Goal: Check status: Check status

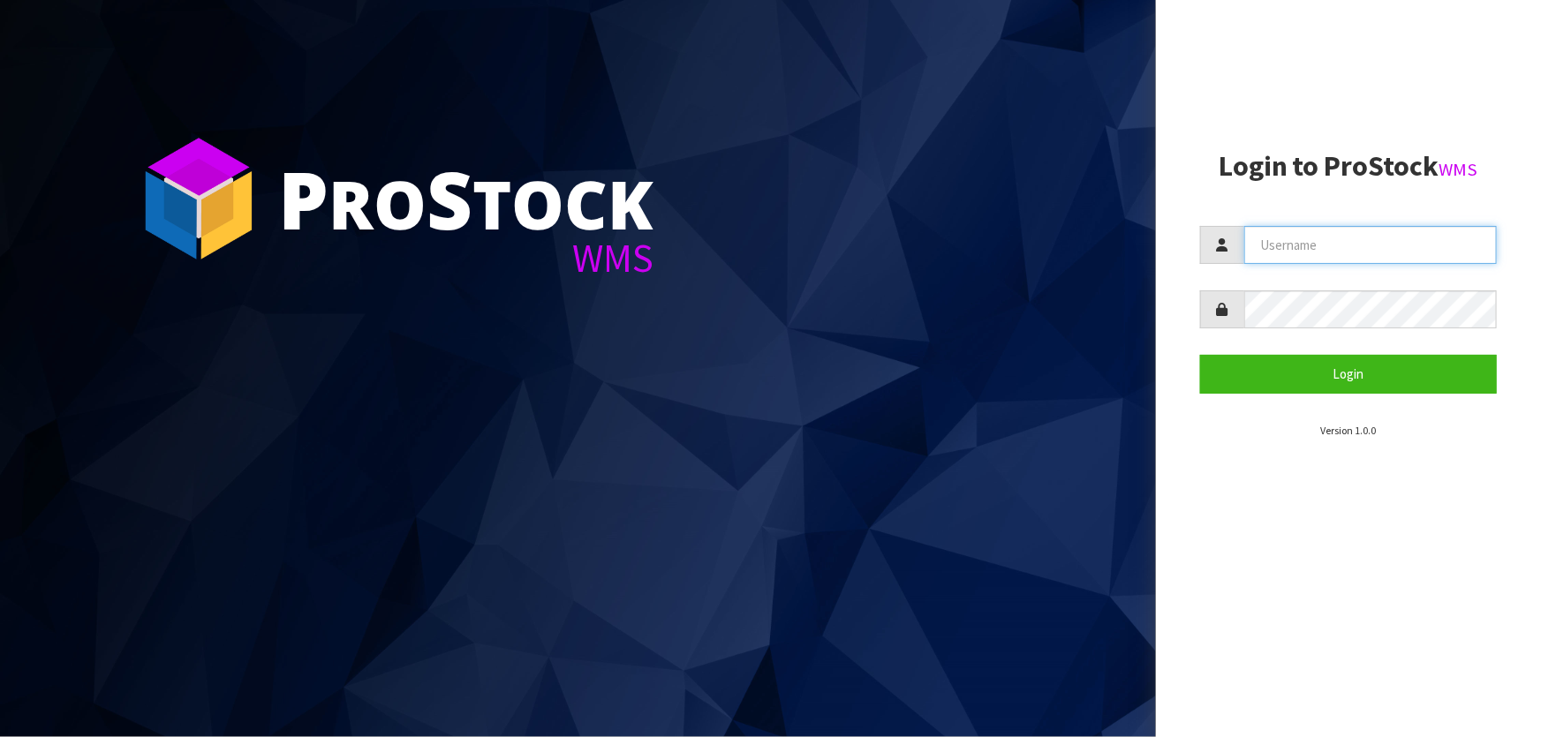
click at [1329, 230] on input "text" at bounding box center [1370, 245] width 253 height 38
click at [1326, 239] on input "text" at bounding box center [1370, 245] width 253 height 38
type input "TARSHAE"
click at [1200, 355] on button "Login" at bounding box center [1348, 374] width 297 height 38
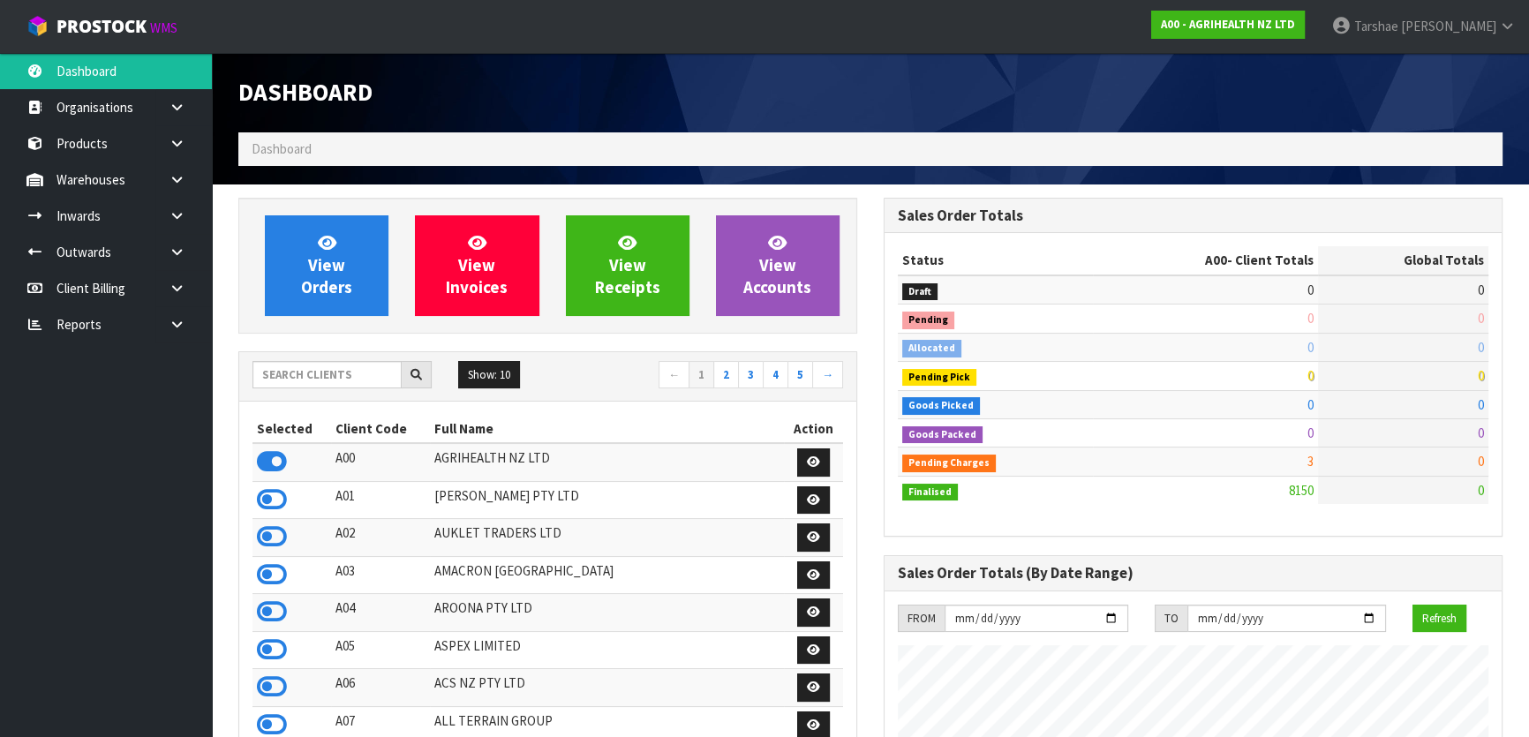
scroll to position [1335, 645]
click at [344, 375] on input "text" at bounding box center [327, 374] width 149 height 27
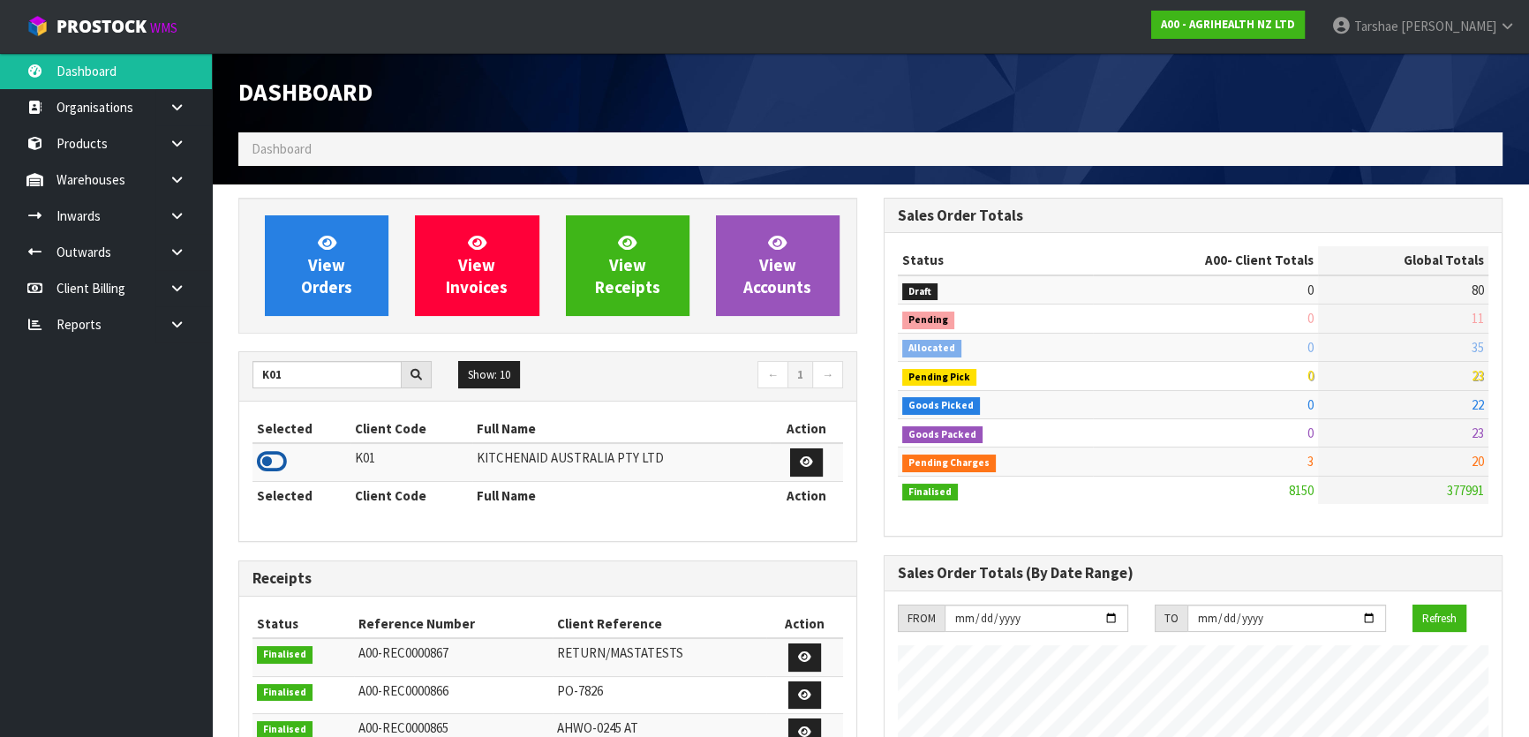
click at [269, 467] on icon at bounding box center [272, 462] width 30 height 26
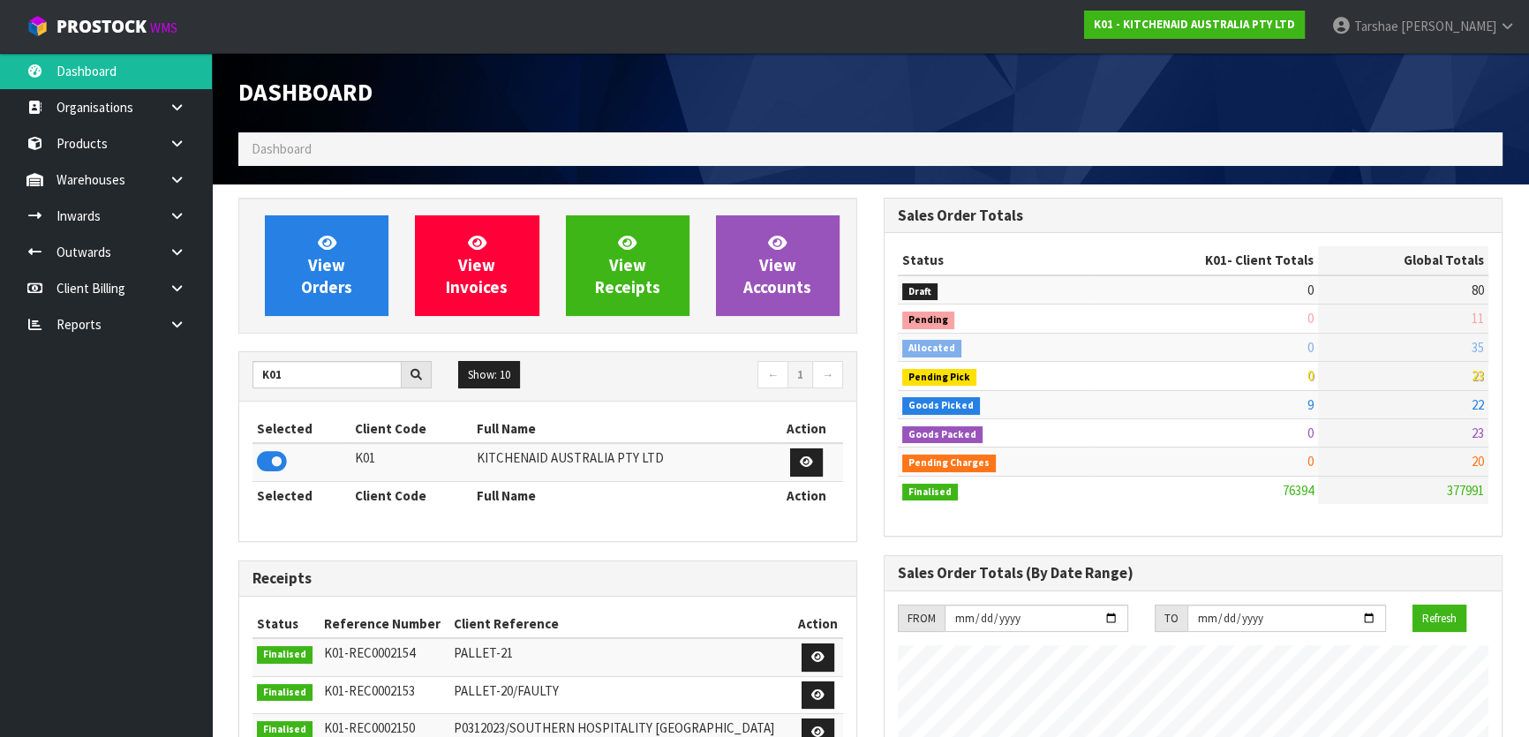
drag, startPoint x: 313, startPoint y: 354, endPoint x: 256, endPoint y: 351, distance: 56.6
click at [250, 352] on div "K01 Show: 10 5 10 25 50 ← 1 →" at bounding box center [547, 376] width 617 height 49
drag, startPoint x: 295, startPoint y: 380, endPoint x: 27, endPoint y: 335, distance: 271.3
click at [44, 362] on body "Toggle navigation ProStock WMS K01 - KITCHENAID AUSTRALIA PTY LTD [PERSON_NAME]…" at bounding box center [764, 368] width 1529 height 737
click at [271, 459] on icon at bounding box center [272, 462] width 30 height 26
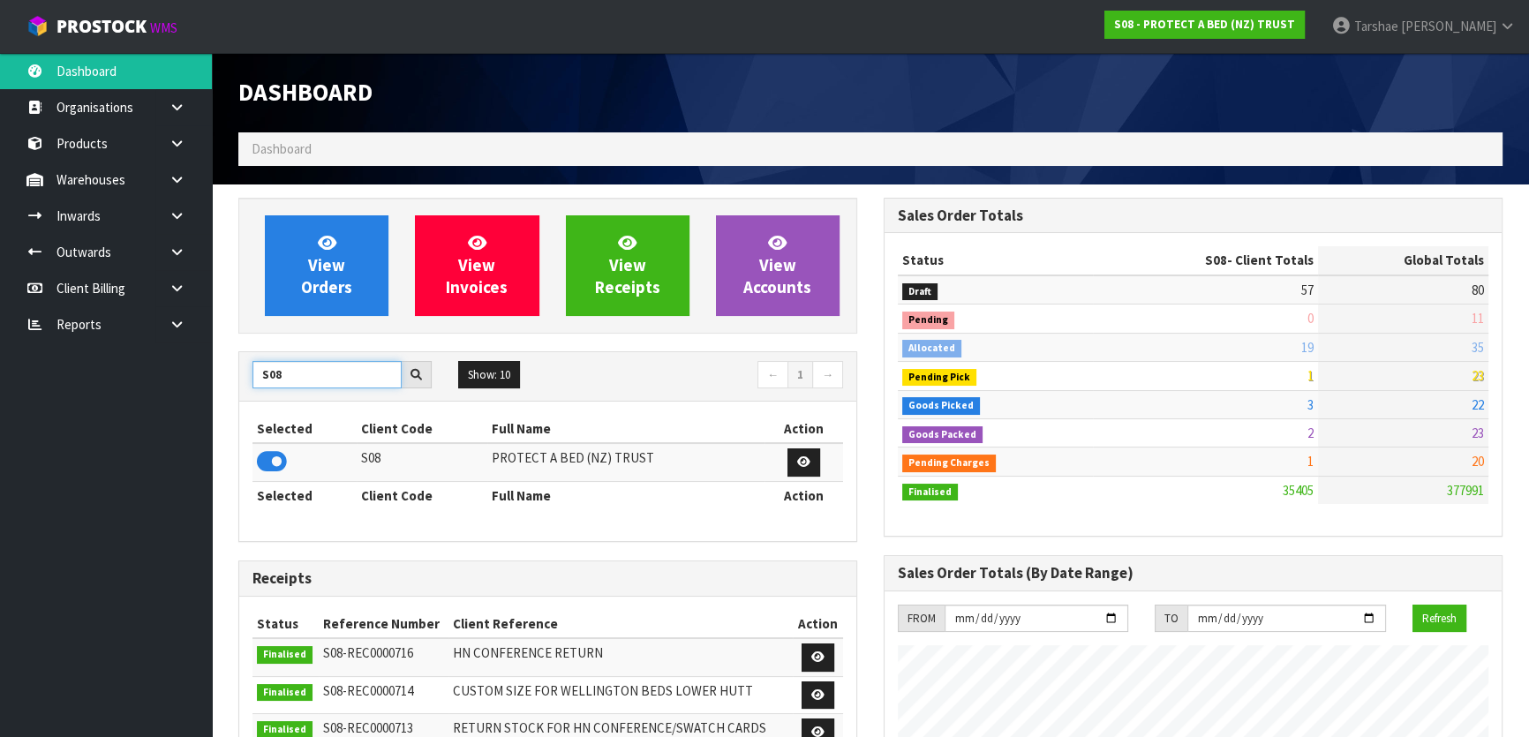
scroll to position [1373, 645]
drag, startPoint x: 306, startPoint y: 372, endPoint x: 143, endPoint y: 368, distance: 162.5
click at [143, 369] on body "Toggle navigation ProStock WMS S08 - PROTECT A BED (NZ) TRUST [PERSON_NAME] Log…" at bounding box center [764, 368] width 1529 height 737
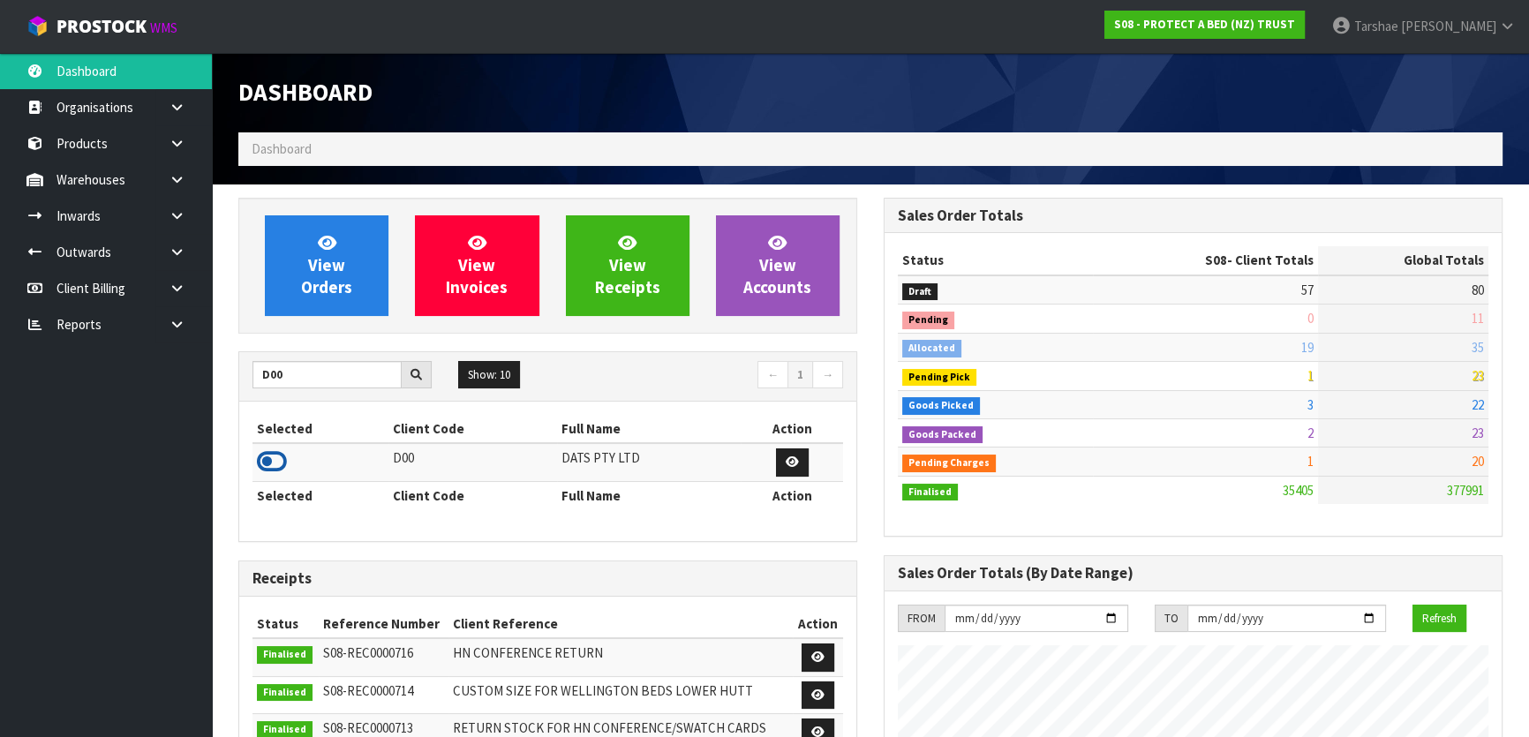
drag, startPoint x: 286, startPoint y: 456, endPoint x: 274, endPoint y: 459, distance: 12.6
click at [283, 458] on td at bounding box center [321, 462] width 136 height 38
click at [274, 458] on icon at bounding box center [272, 462] width 30 height 26
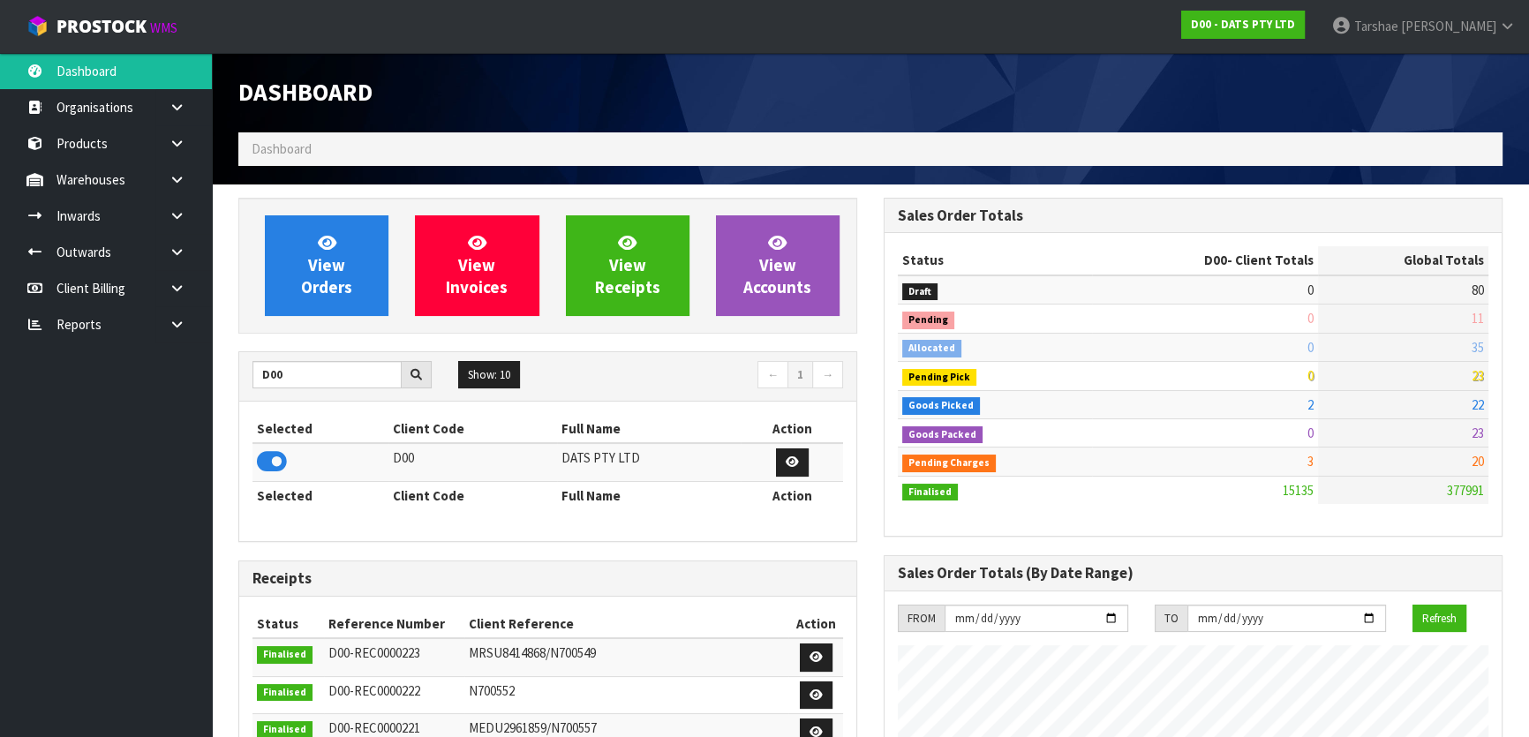
scroll to position [1335, 645]
drag, startPoint x: 375, startPoint y: 384, endPoint x: 230, endPoint y: 362, distance: 146.5
click at [230, 363] on div "View Orders View Invoices View Receipts View Accounts D00 Show: 10 5 10 25 50 ←…" at bounding box center [547, 710] width 645 height 1025
click at [281, 460] on icon at bounding box center [272, 462] width 30 height 26
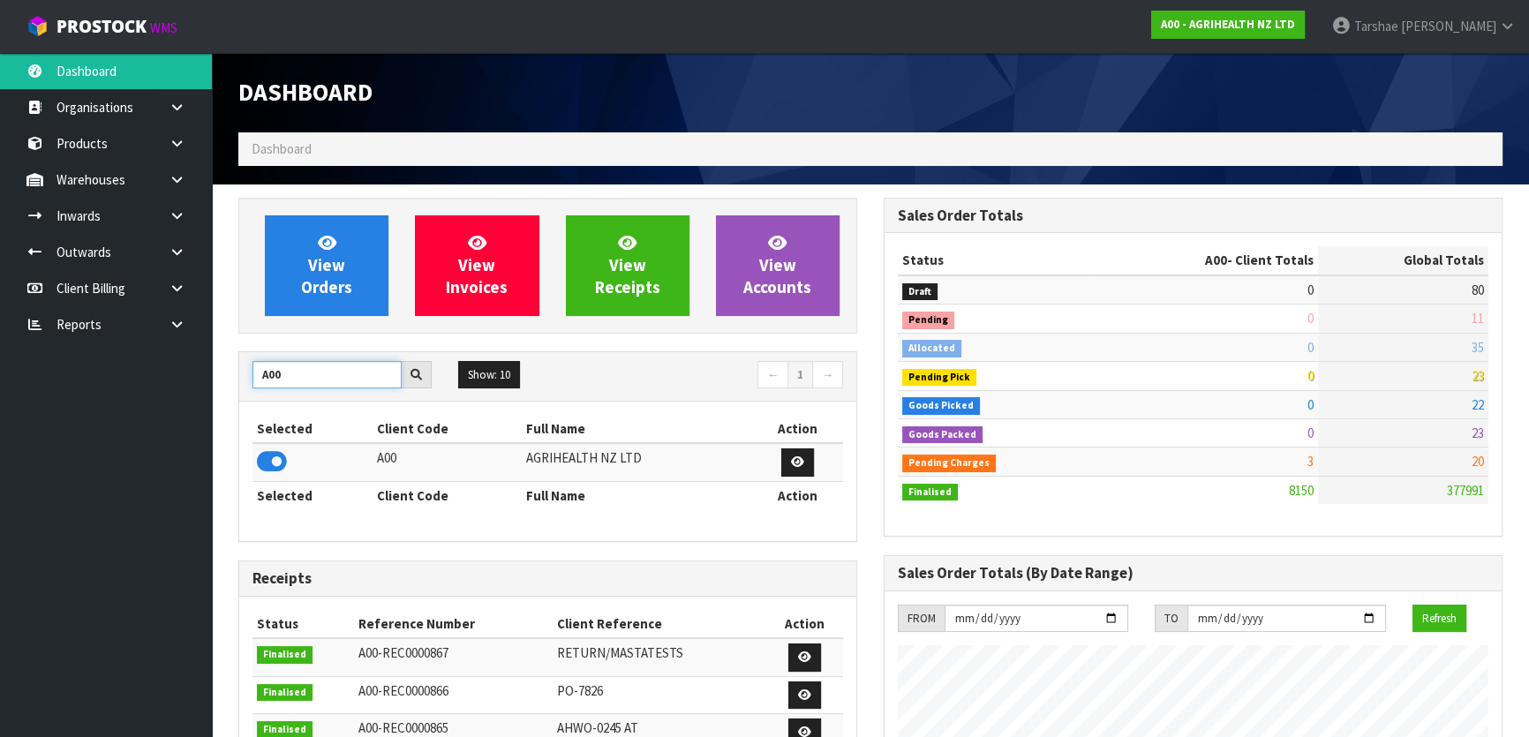
drag, startPoint x: 355, startPoint y: 380, endPoint x: 225, endPoint y: 376, distance: 129.8
click at [225, 376] on div "View Orders View Invoices View Receipts View Accounts A00 Show: 10 5 10 25 50 ←…" at bounding box center [547, 710] width 645 height 1025
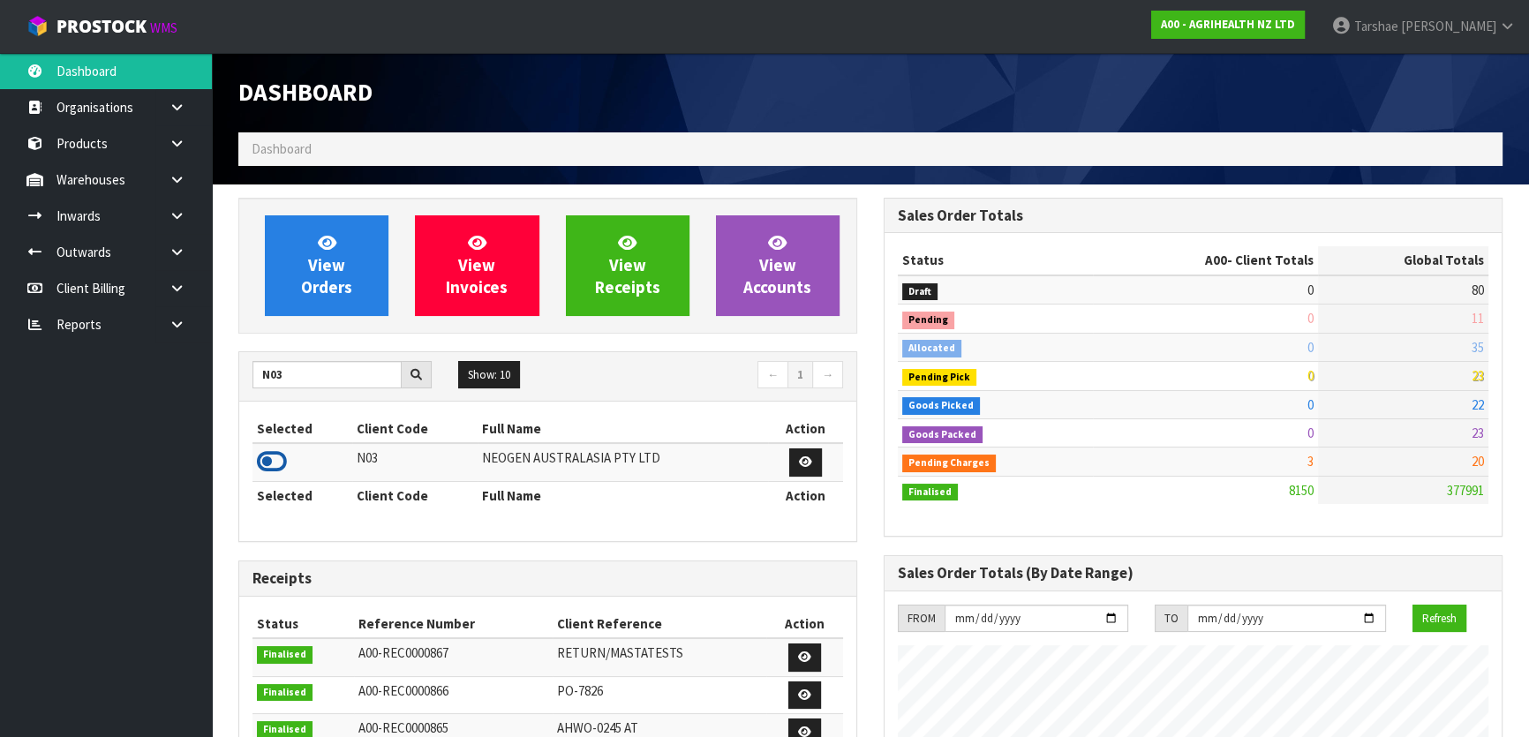
click at [268, 463] on icon at bounding box center [272, 462] width 30 height 26
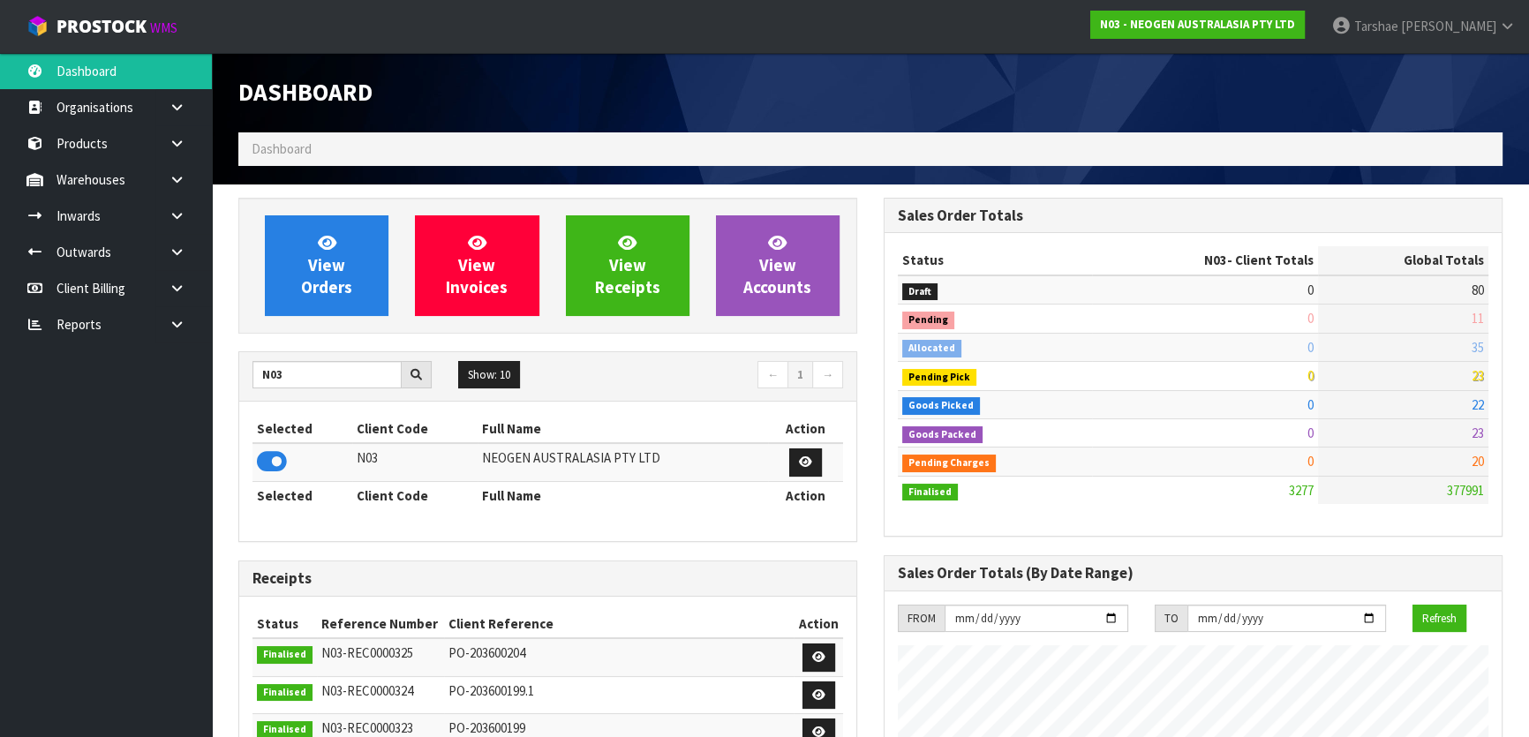
scroll to position [1373, 645]
drag, startPoint x: 293, startPoint y: 370, endPoint x: 142, endPoint y: 366, distance: 151.1
click at [143, 366] on body "Toggle navigation ProStock WMS N03 - NEOGEN AUSTRALASIA PTY LTD [PERSON_NAME] L…" at bounding box center [764, 368] width 1529 height 737
click at [270, 462] on icon at bounding box center [272, 462] width 30 height 26
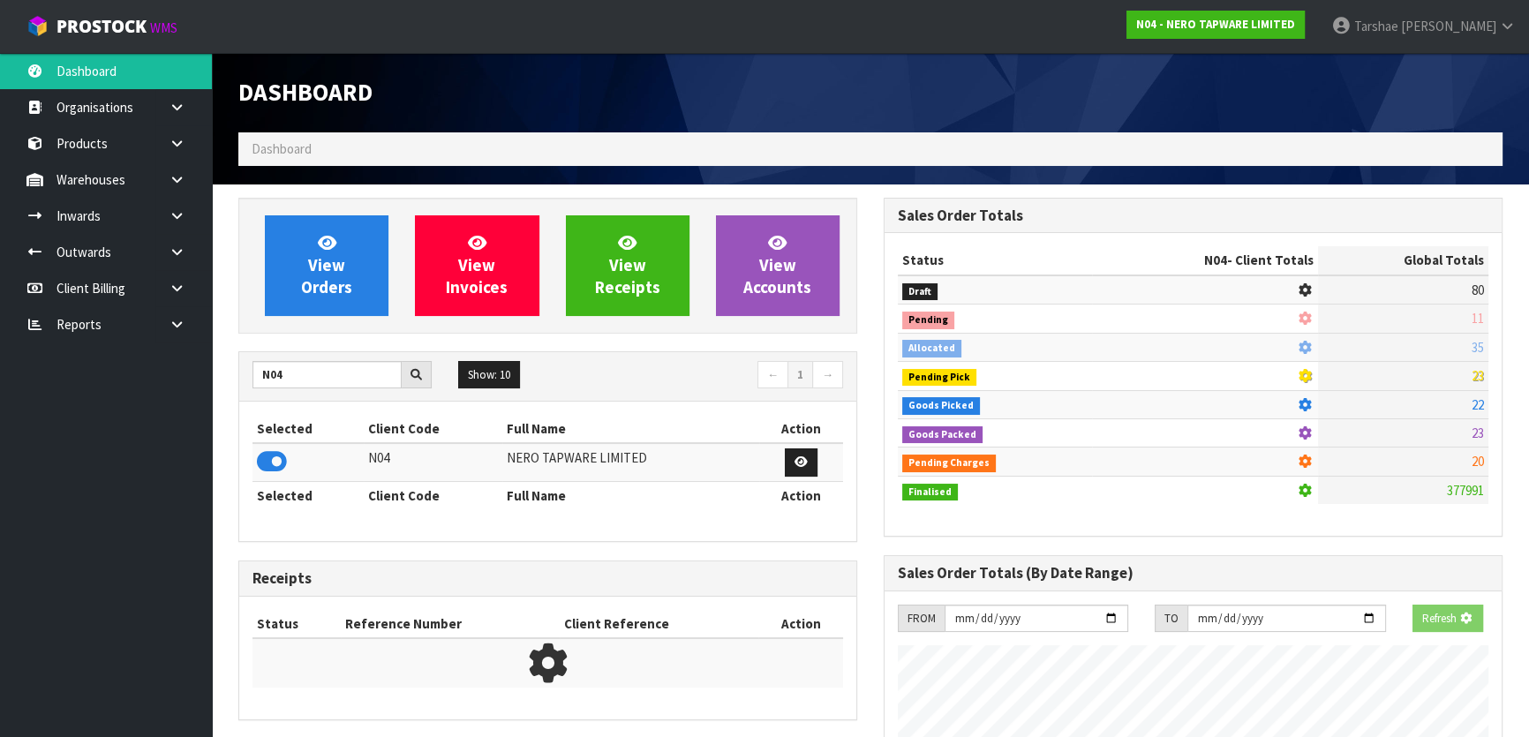
scroll to position [1392, 645]
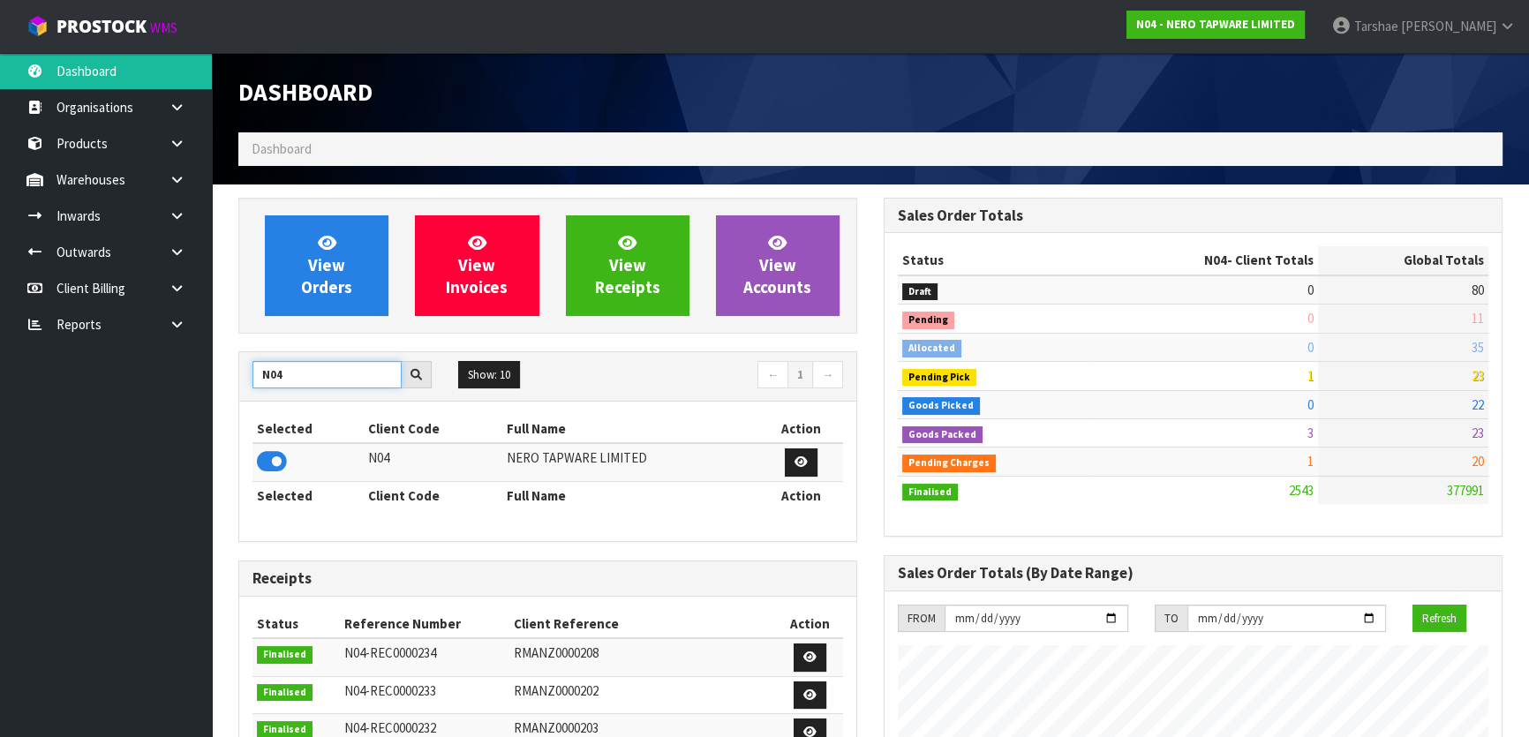
drag, startPoint x: 300, startPoint y: 382, endPoint x: 237, endPoint y: 382, distance: 63.6
click at [237, 382] on div "View Orders View Invoices View Receipts View Accounts N04 Show: 10 5 10 25 50 ←…" at bounding box center [547, 710] width 645 height 1025
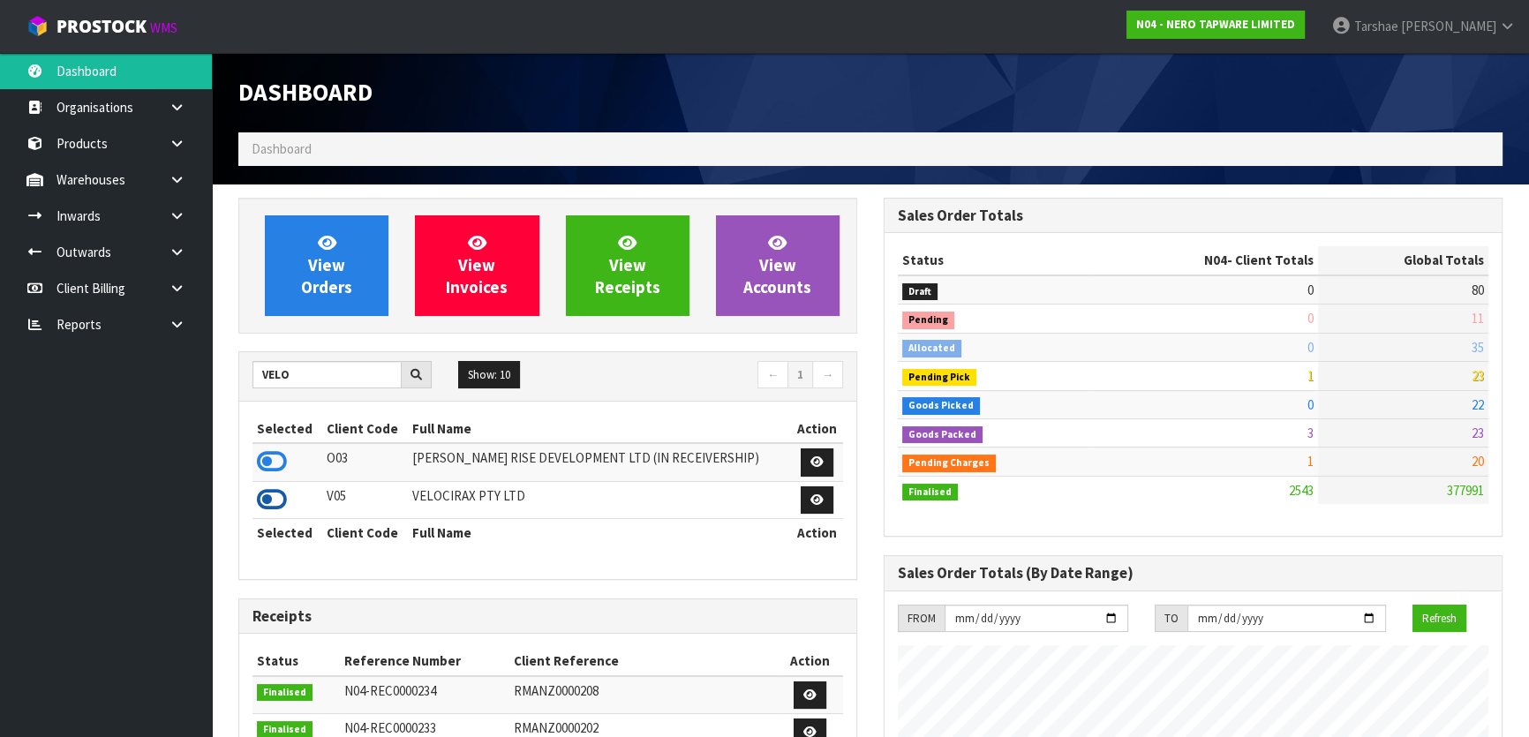
click at [260, 496] on icon at bounding box center [272, 500] width 30 height 26
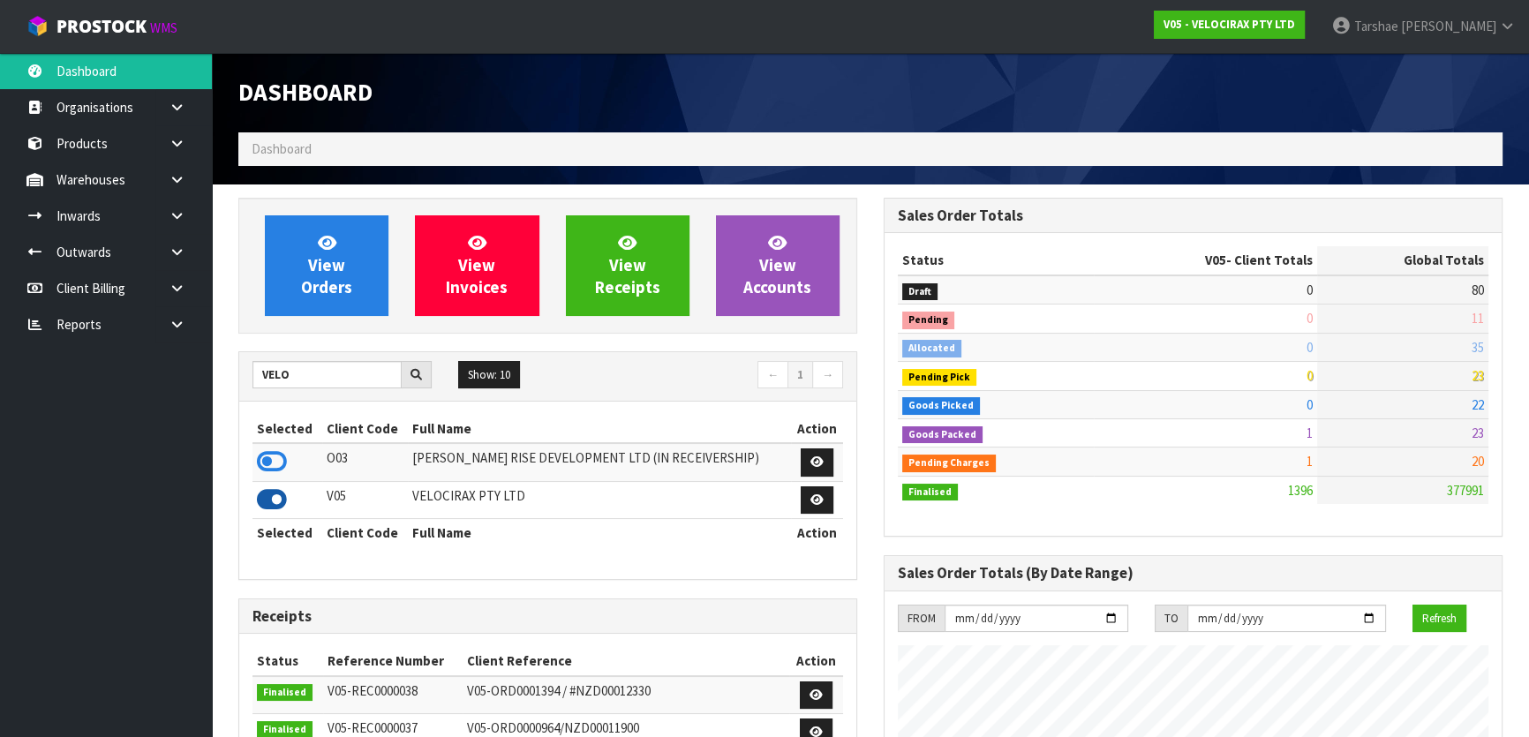
scroll to position [1373, 645]
drag, startPoint x: 294, startPoint y: 367, endPoint x: 246, endPoint y: 378, distance: 48.8
click at [246, 378] on div "VELO" at bounding box center [342, 375] width 206 height 28
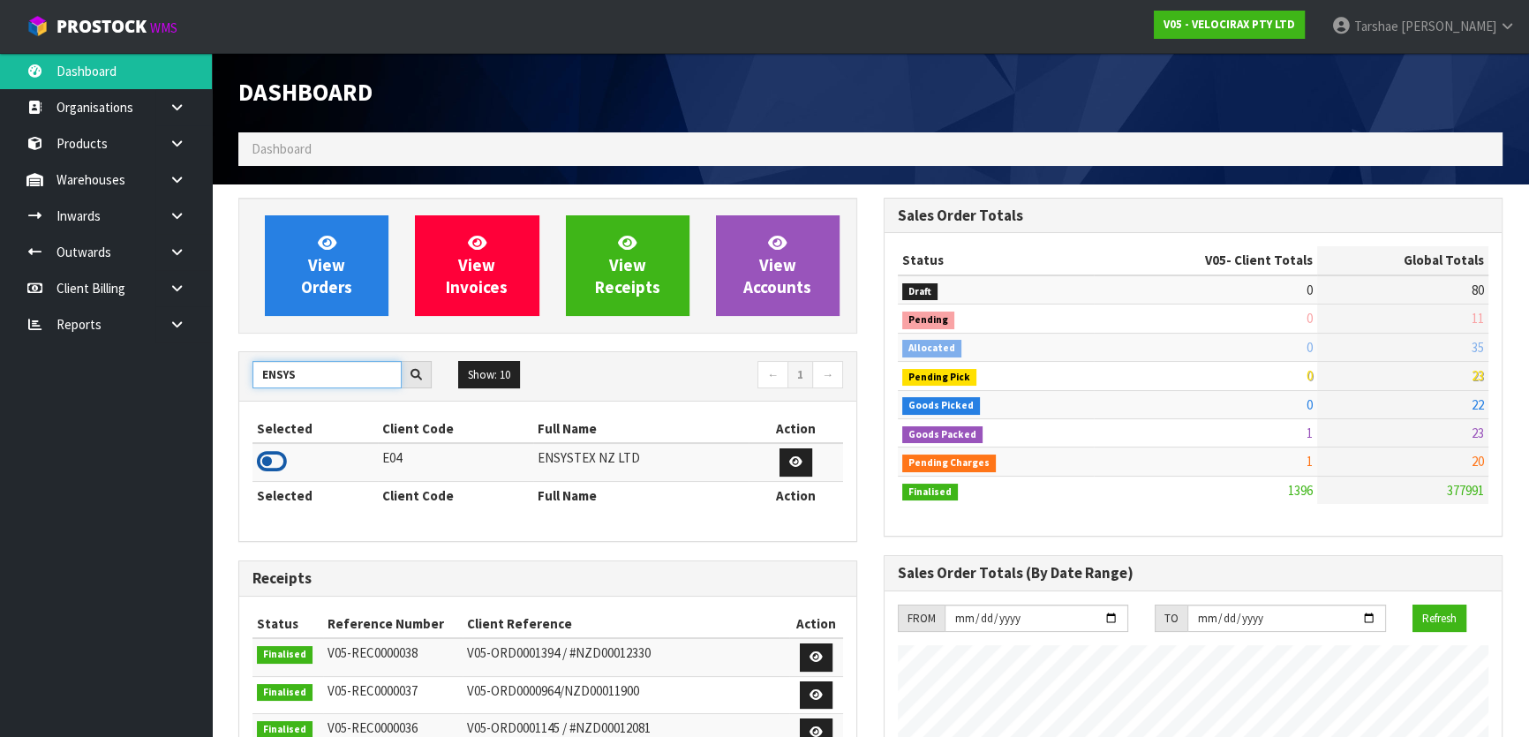
type input "ENSYS"
click at [270, 468] on icon at bounding box center [272, 462] width 30 height 26
drag, startPoint x: 360, startPoint y: 379, endPoint x: 187, endPoint y: 400, distance: 174.4
click at [187, 400] on body "Toggle navigation ProStock WMS E04 - ENSYSTEX NZ LTD [PERSON_NAME] Logout Dashb…" at bounding box center [764, 368] width 1529 height 737
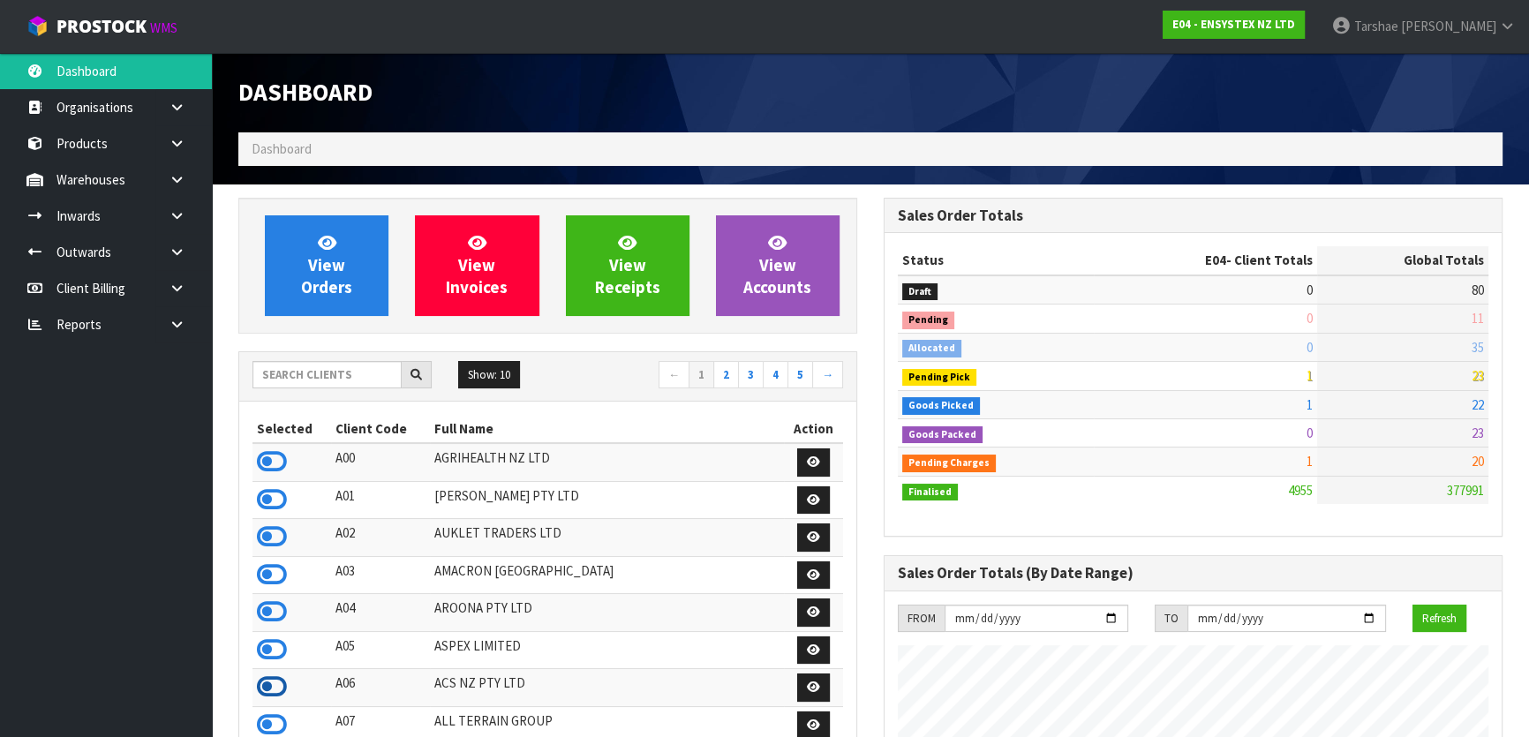
click at [265, 689] on icon at bounding box center [272, 687] width 30 height 26
click at [268, 690] on icon at bounding box center [272, 687] width 30 height 26
click at [273, 699] on icon at bounding box center [272, 687] width 30 height 26
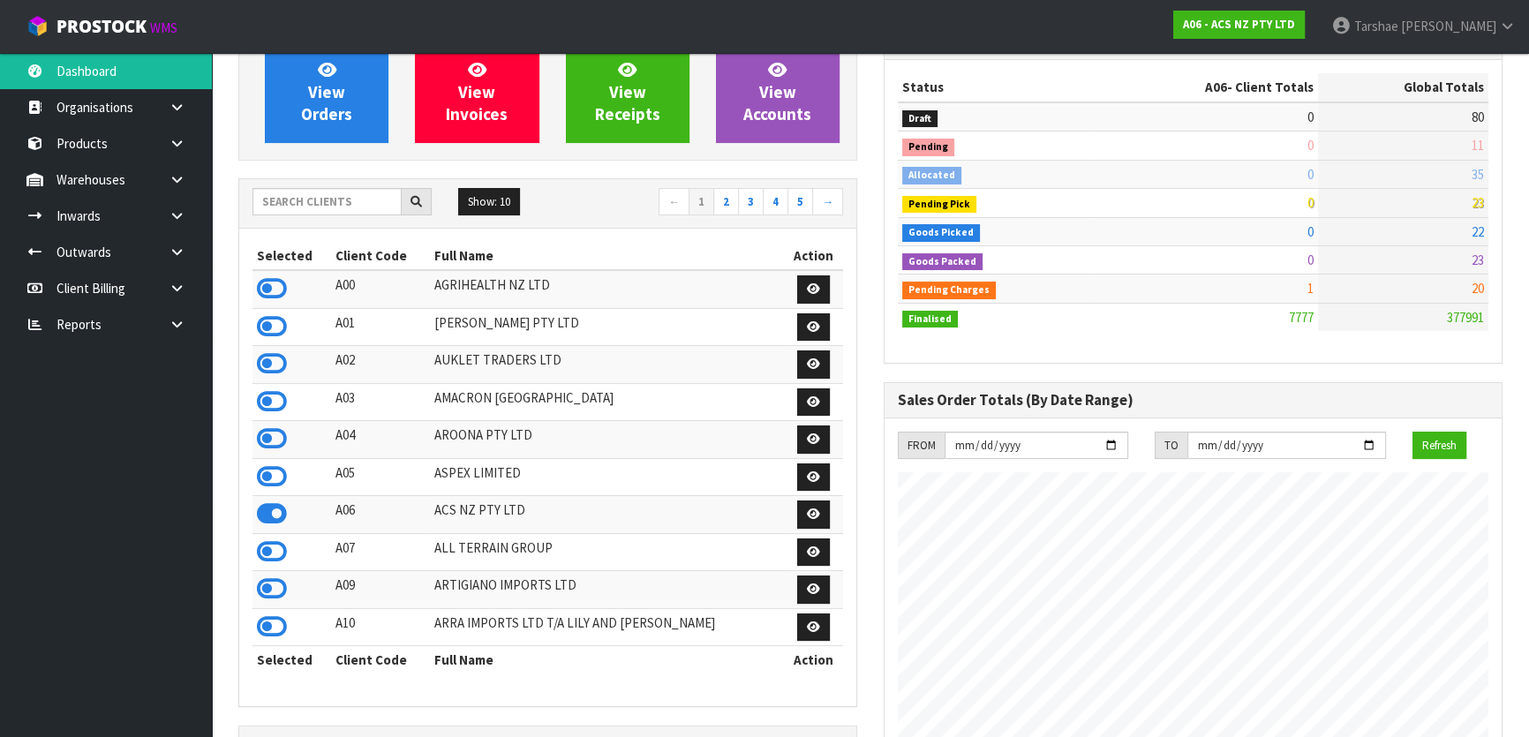
scroll to position [160, 0]
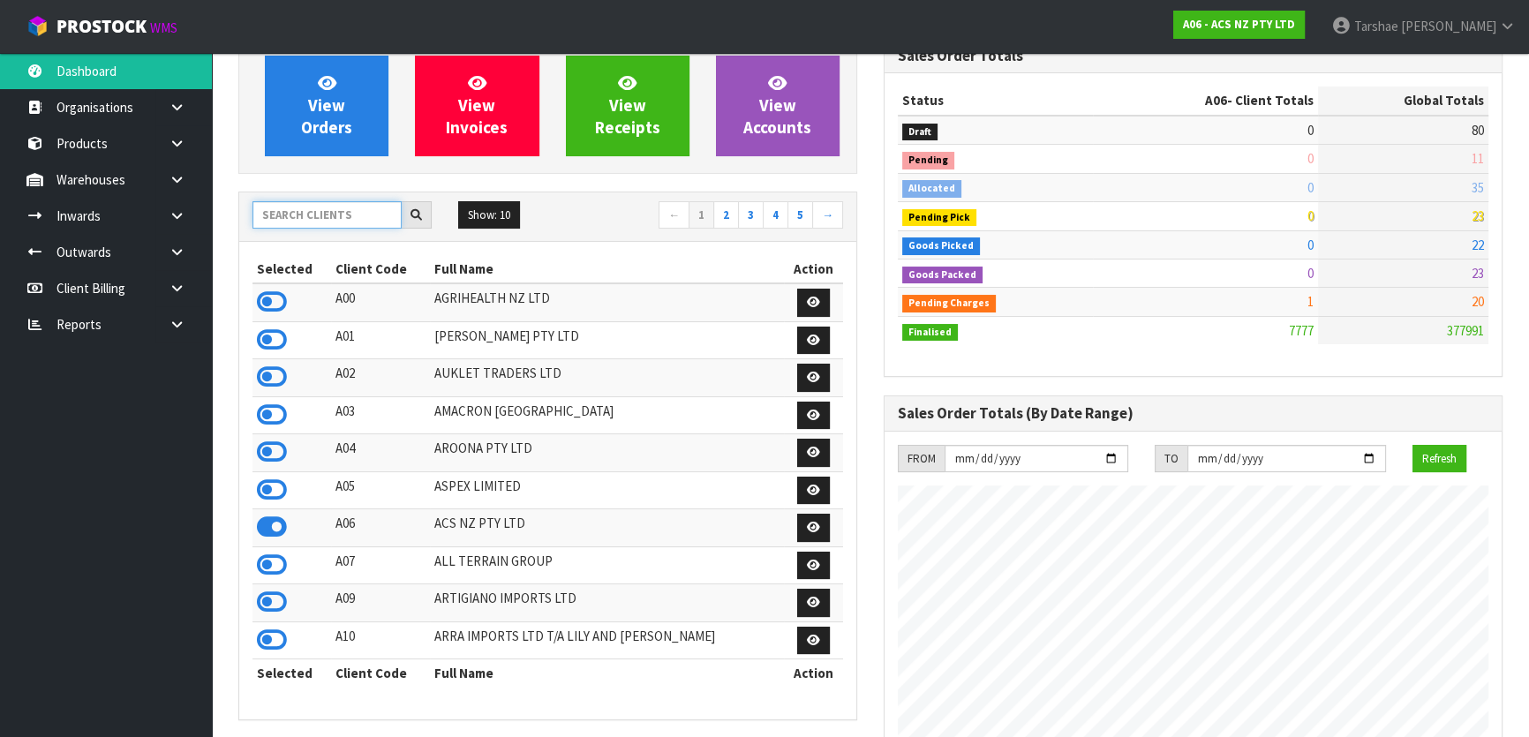
click at [344, 213] on input "text" at bounding box center [327, 214] width 149 height 27
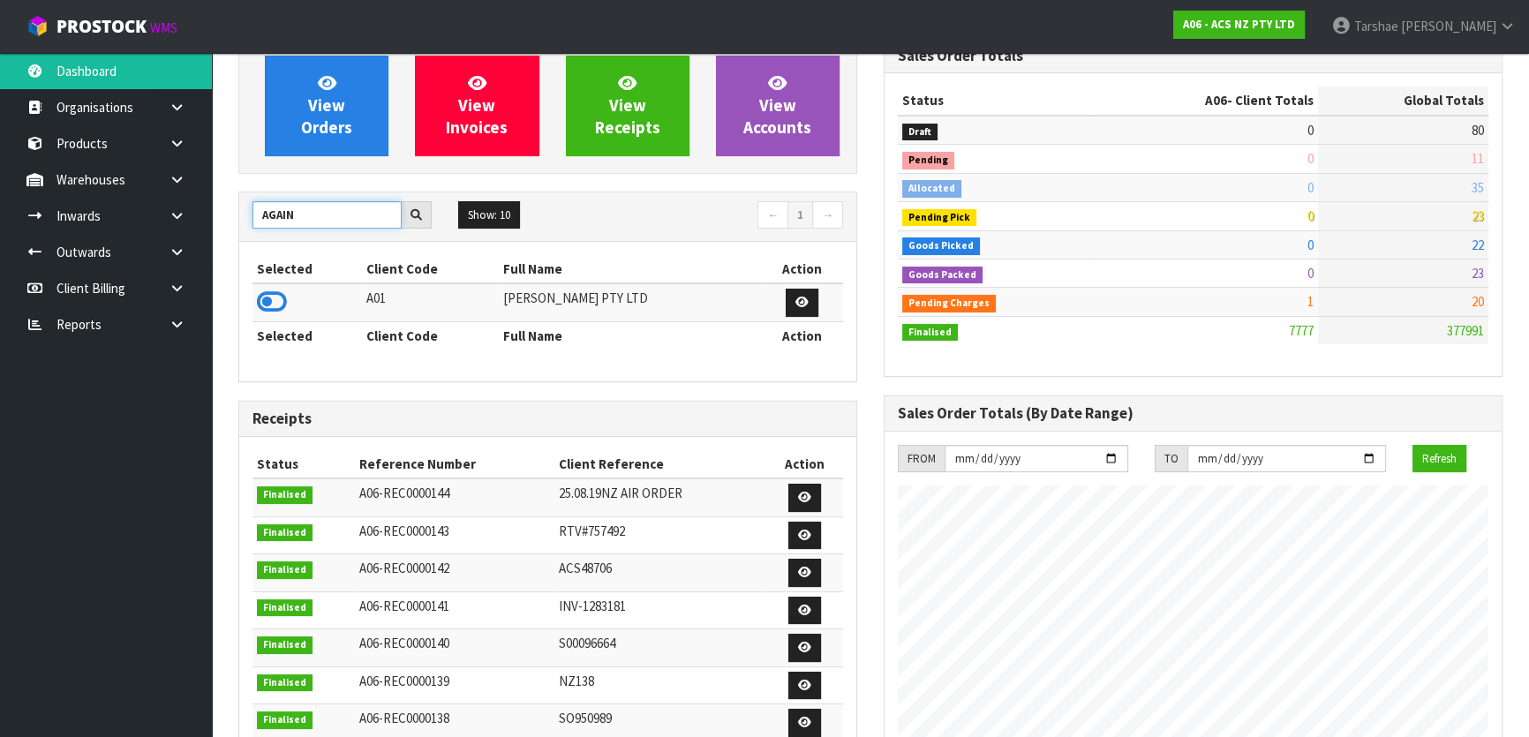
type input "AGAIN"
click at [287, 306] on td at bounding box center [307, 302] width 109 height 38
drag, startPoint x: 281, startPoint y: 305, endPoint x: 319, endPoint y: 394, distance: 96.9
click at [283, 306] on icon at bounding box center [272, 302] width 30 height 26
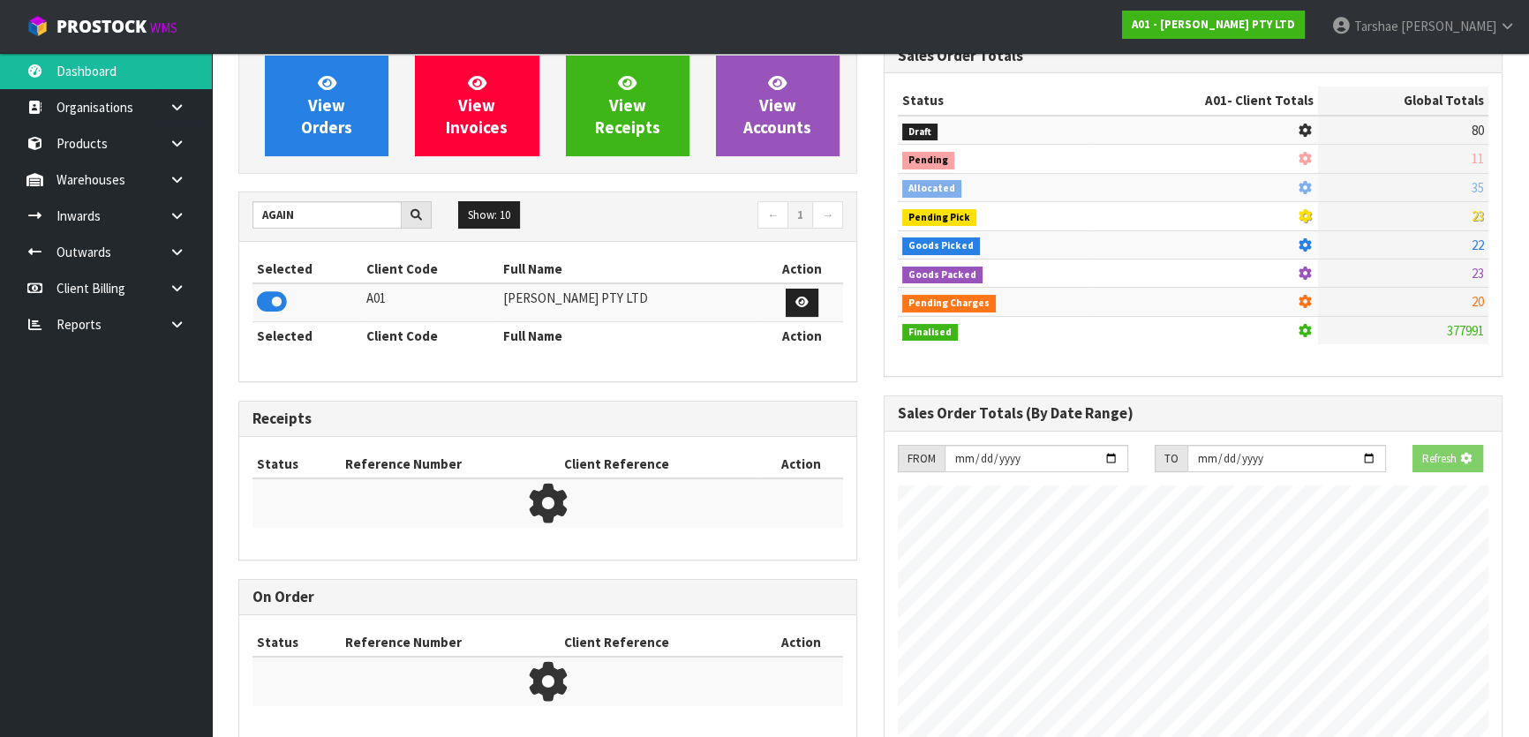
scroll to position [1249, 645]
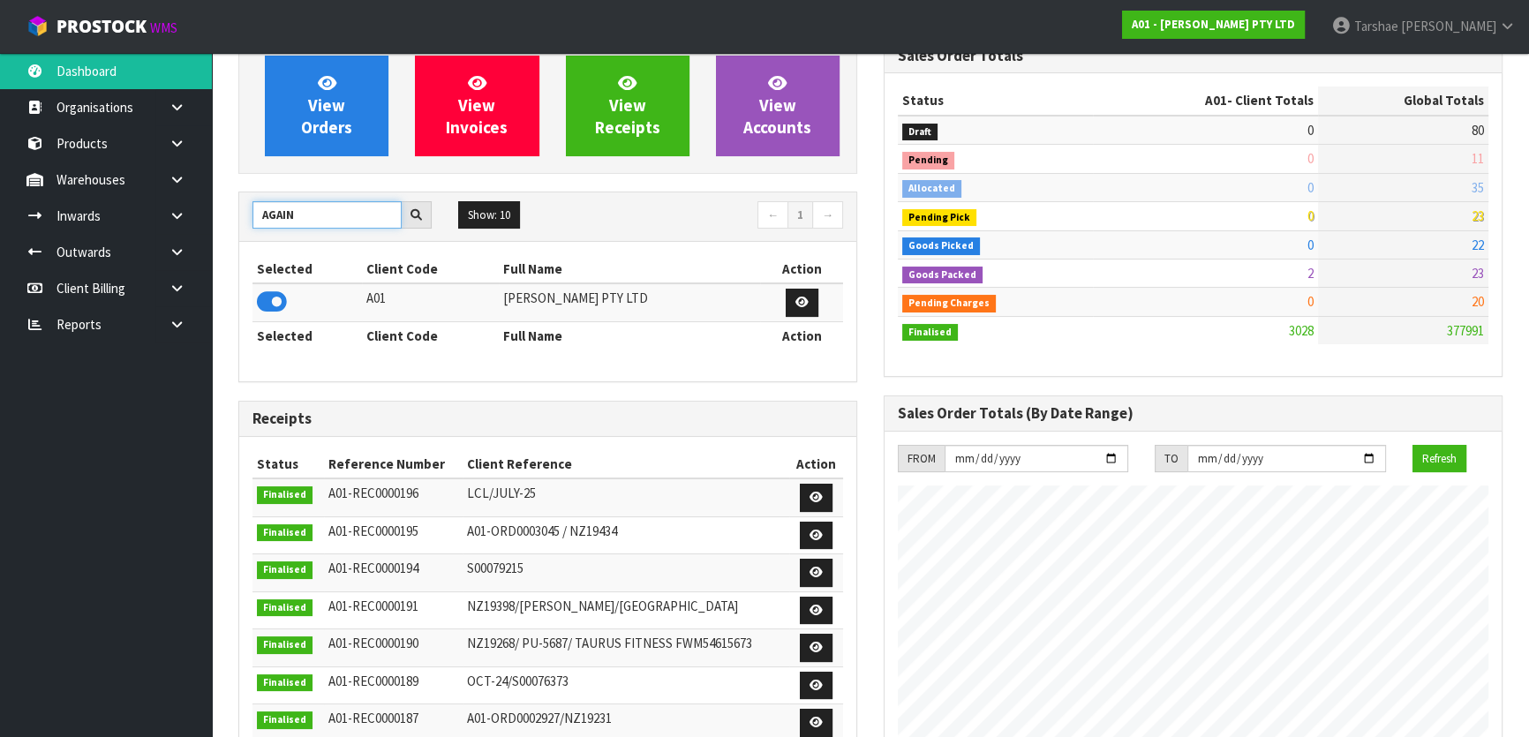
click at [294, 216] on input "AGAIN" at bounding box center [327, 214] width 149 height 27
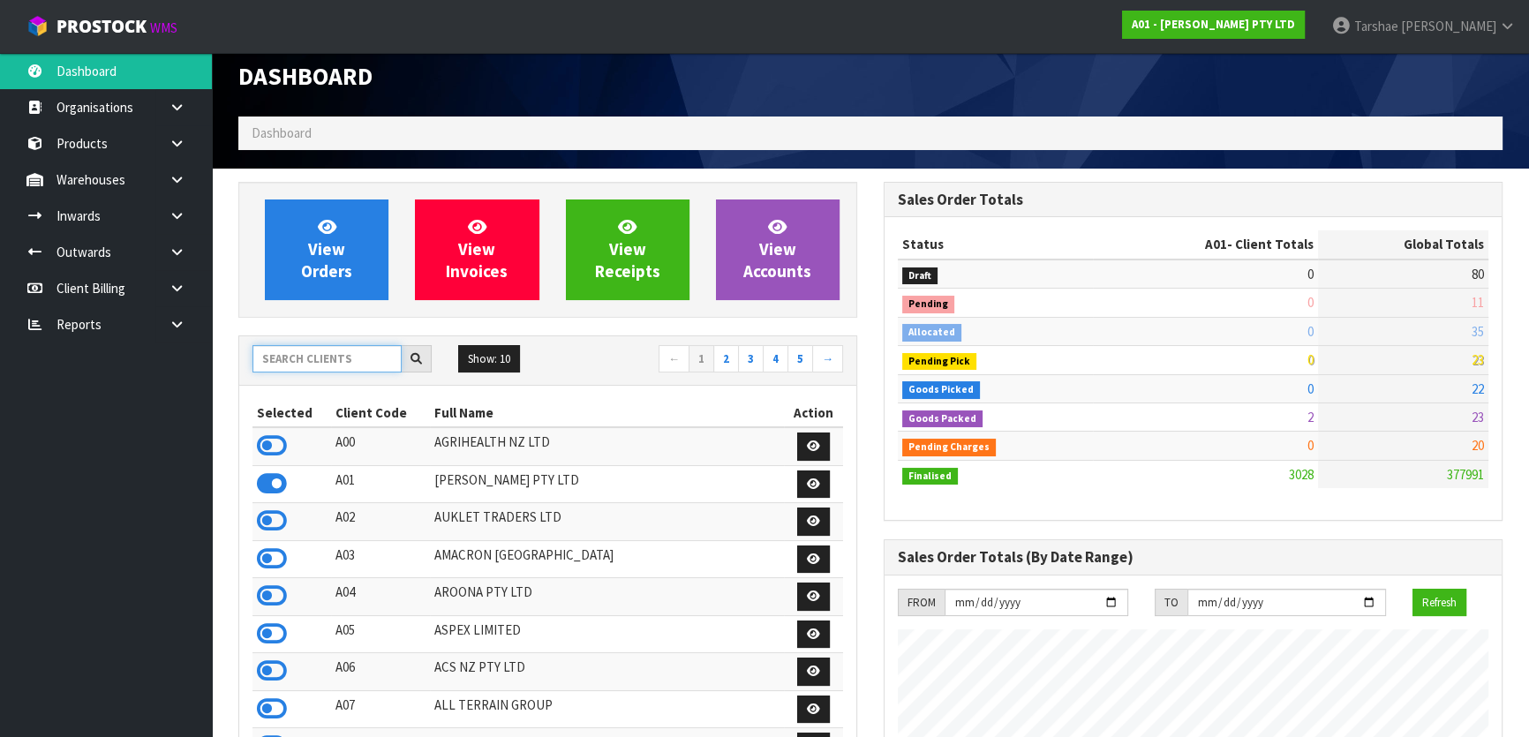
scroll to position [0, 0]
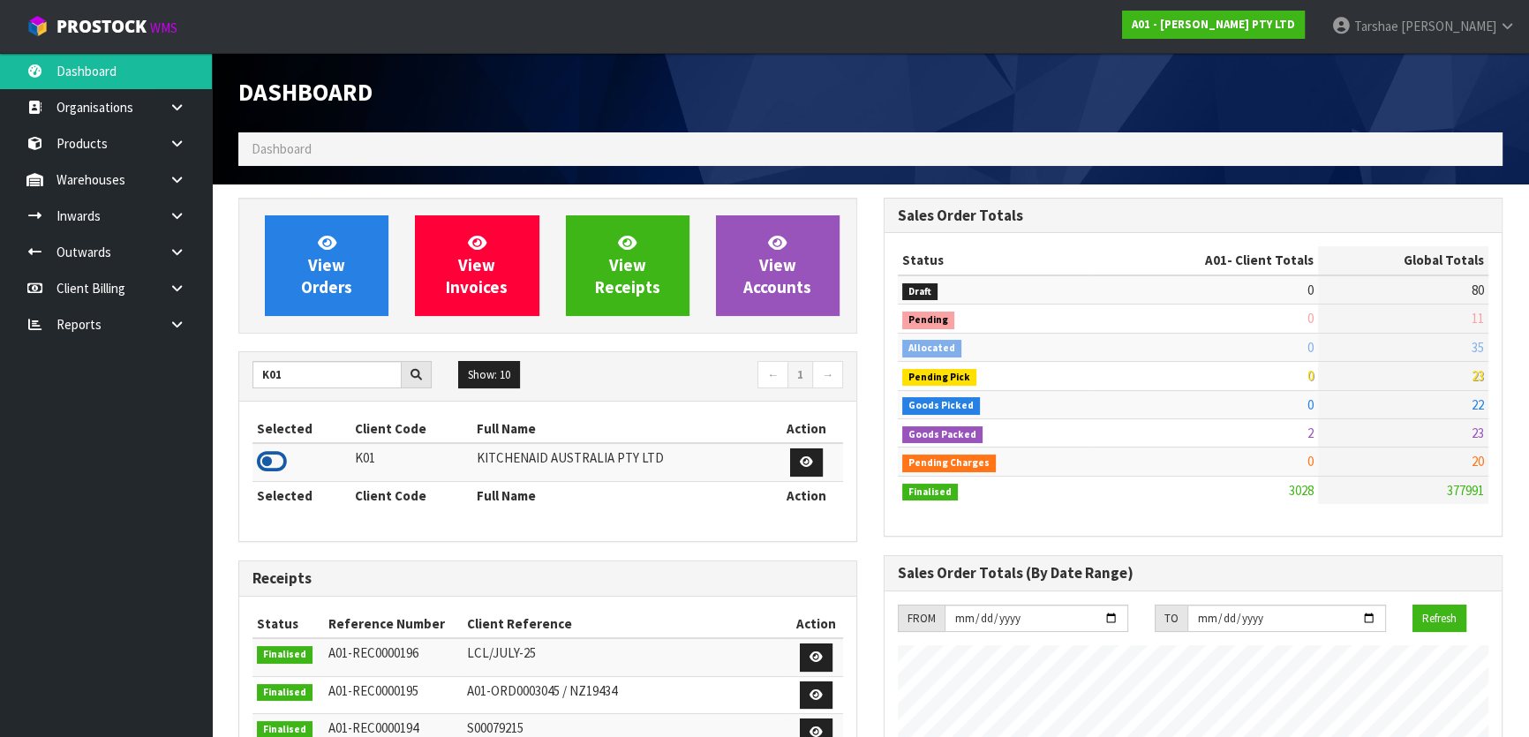
click at [265, 456] on icon at bounding box center [272, 462] width 30 height 26
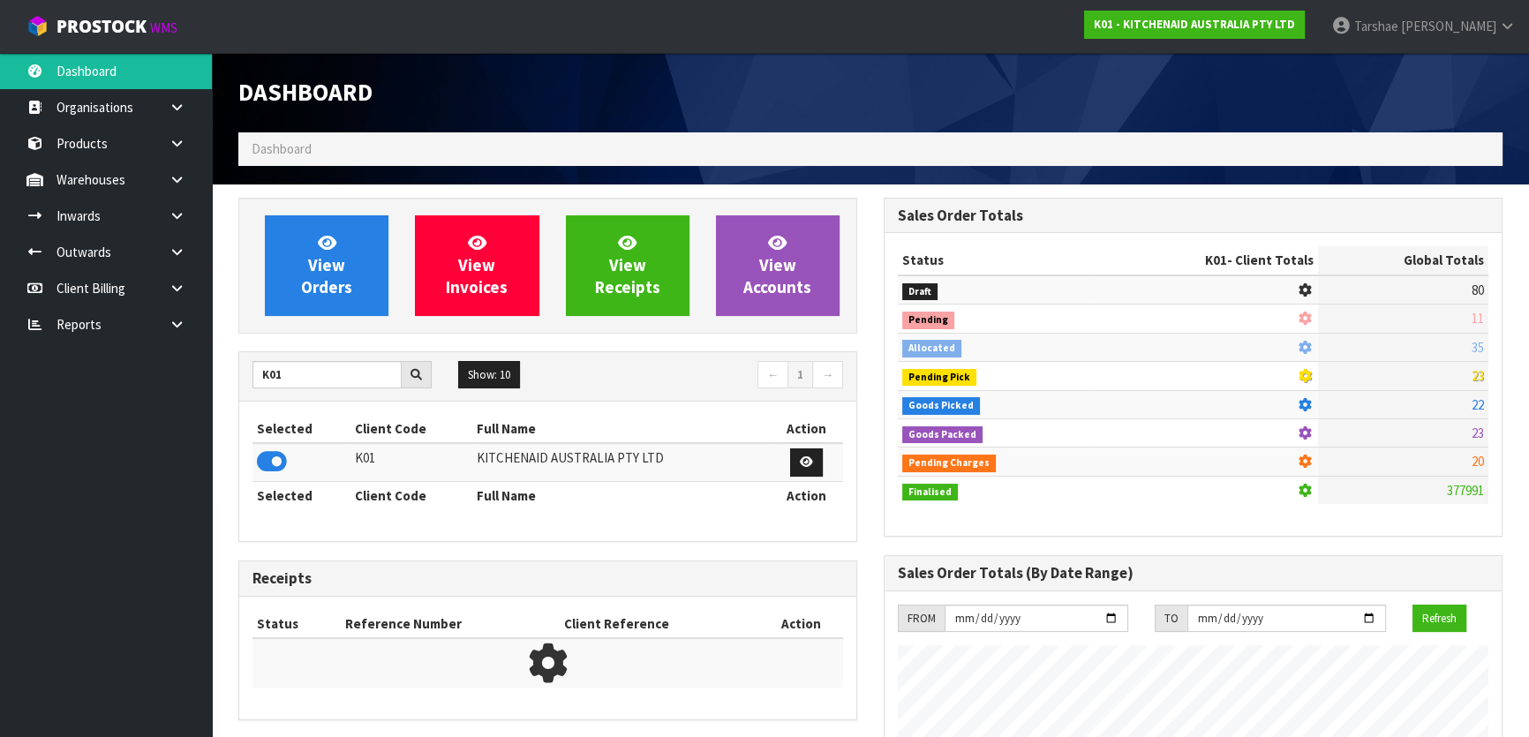
scroll to position [1335, 645]
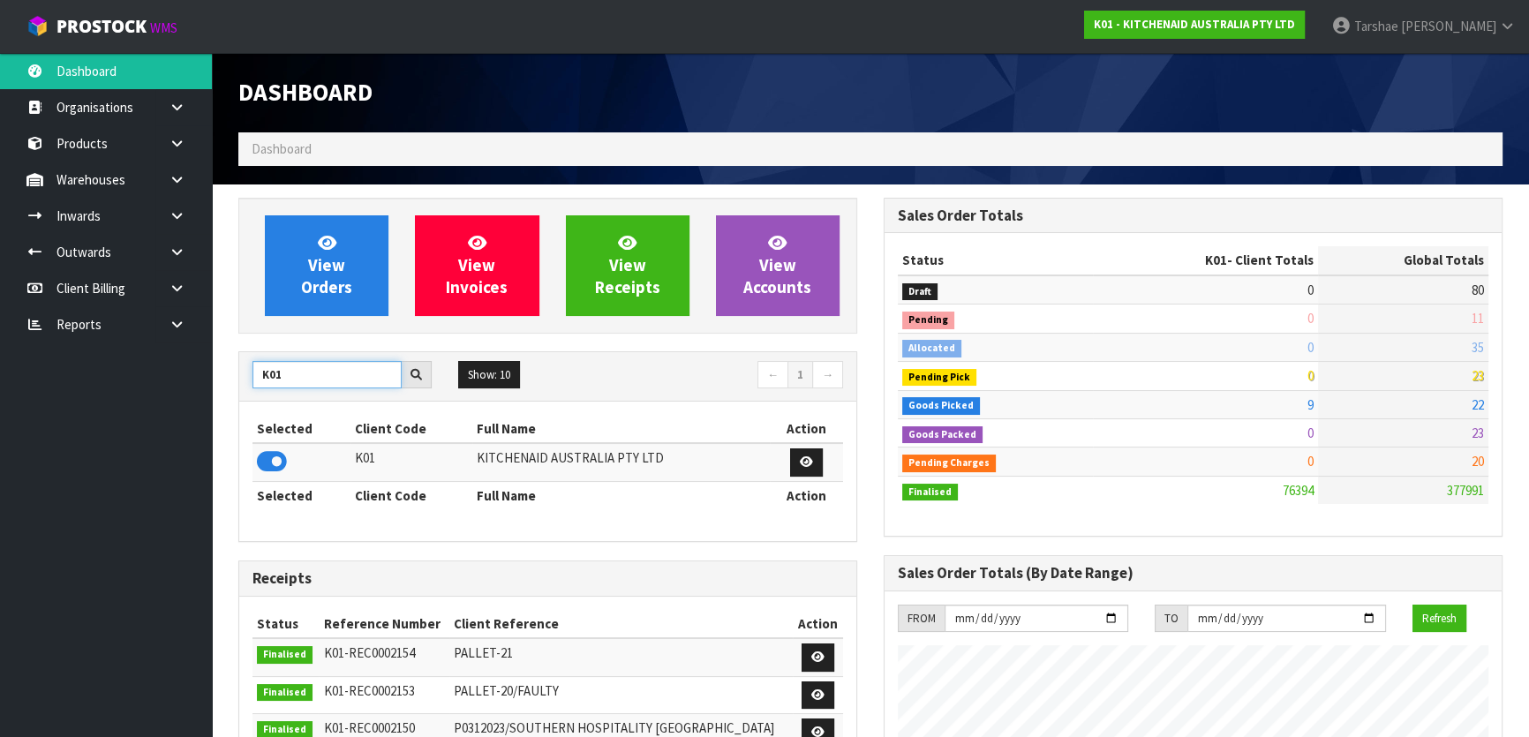
drag, startPoint x: 304, startPoint y: 373, endPoint x: 87, endPoint y: 367, distance: 216.4
click at [87, 367] on body "Toggle navigation ProStock WMS K01 - KITCHENAID AUSTRALIA PTY LTD [PERSON_NAME]…" at bounding box center [764, 368] width 1529 height 737
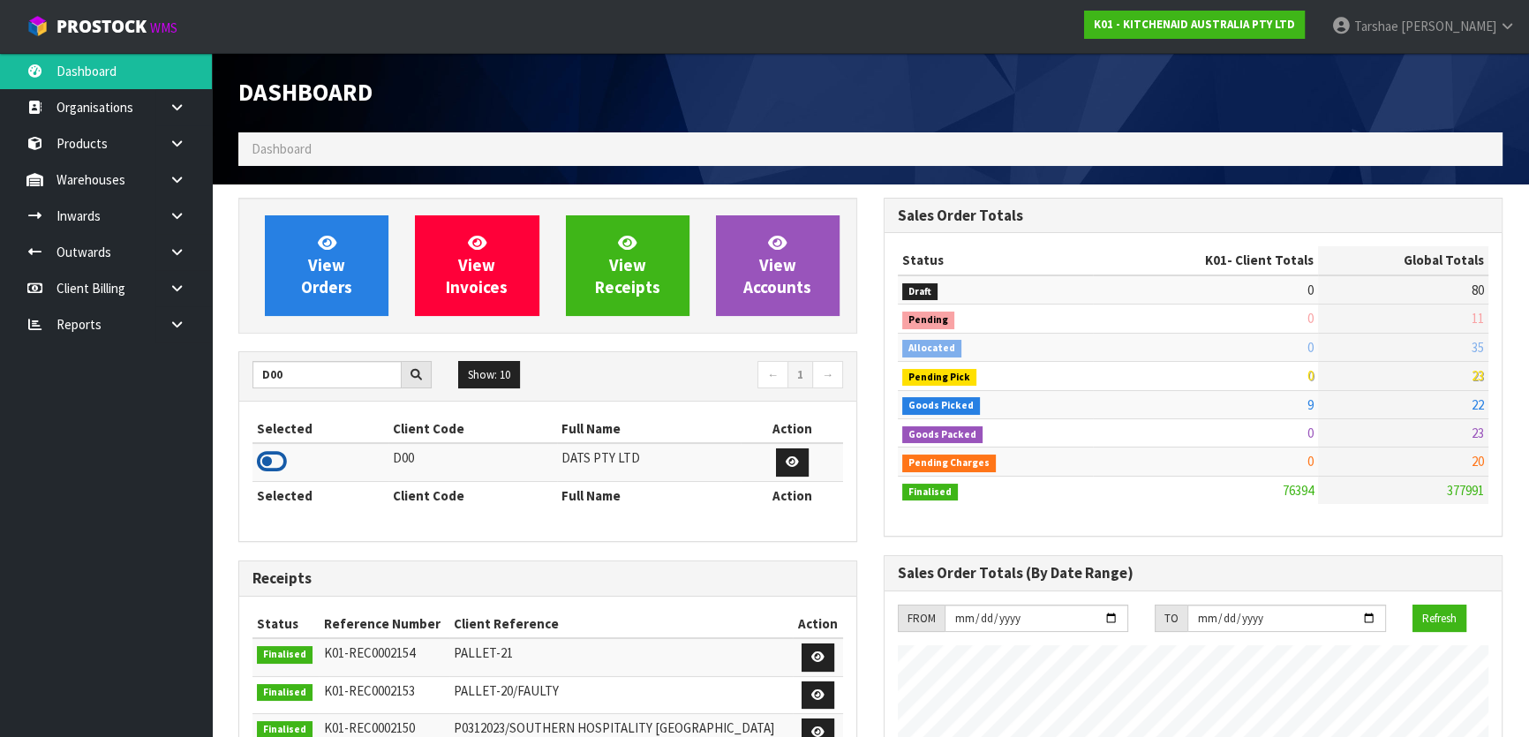
click at [272, 456] on icon at bounding box center [272, 462] width 30 height 26
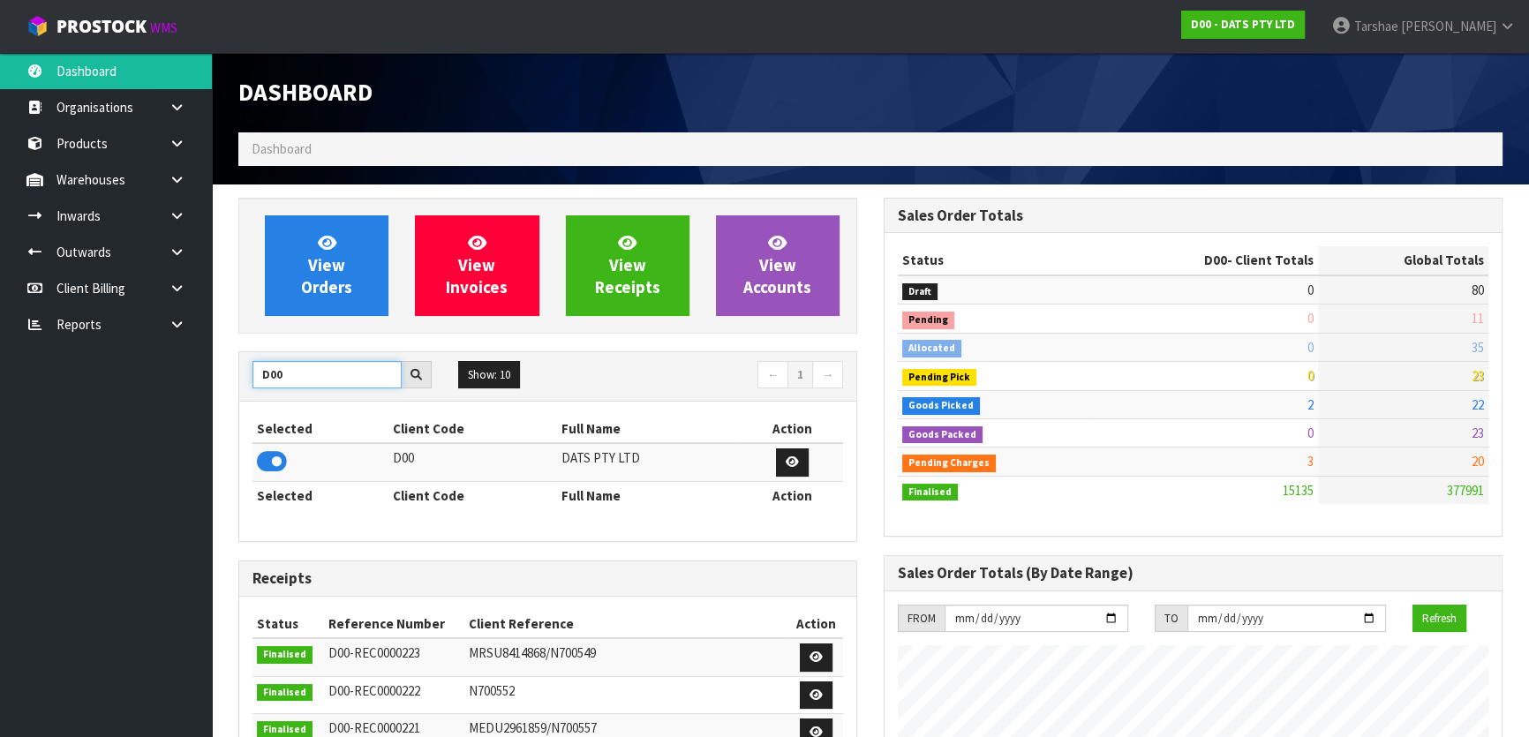
drag, startPoint x: 373, startPoint y: 367, endPoint x: 168, endPoint y: 371, distance: 204.9
click at [174, 368] on body "Toggle navigation ProStock WMS D00 - DATS PTY LTD [PERSON_NAME] Logout Dashboar…" at bounding box center [764, 368] width 1529 height 737
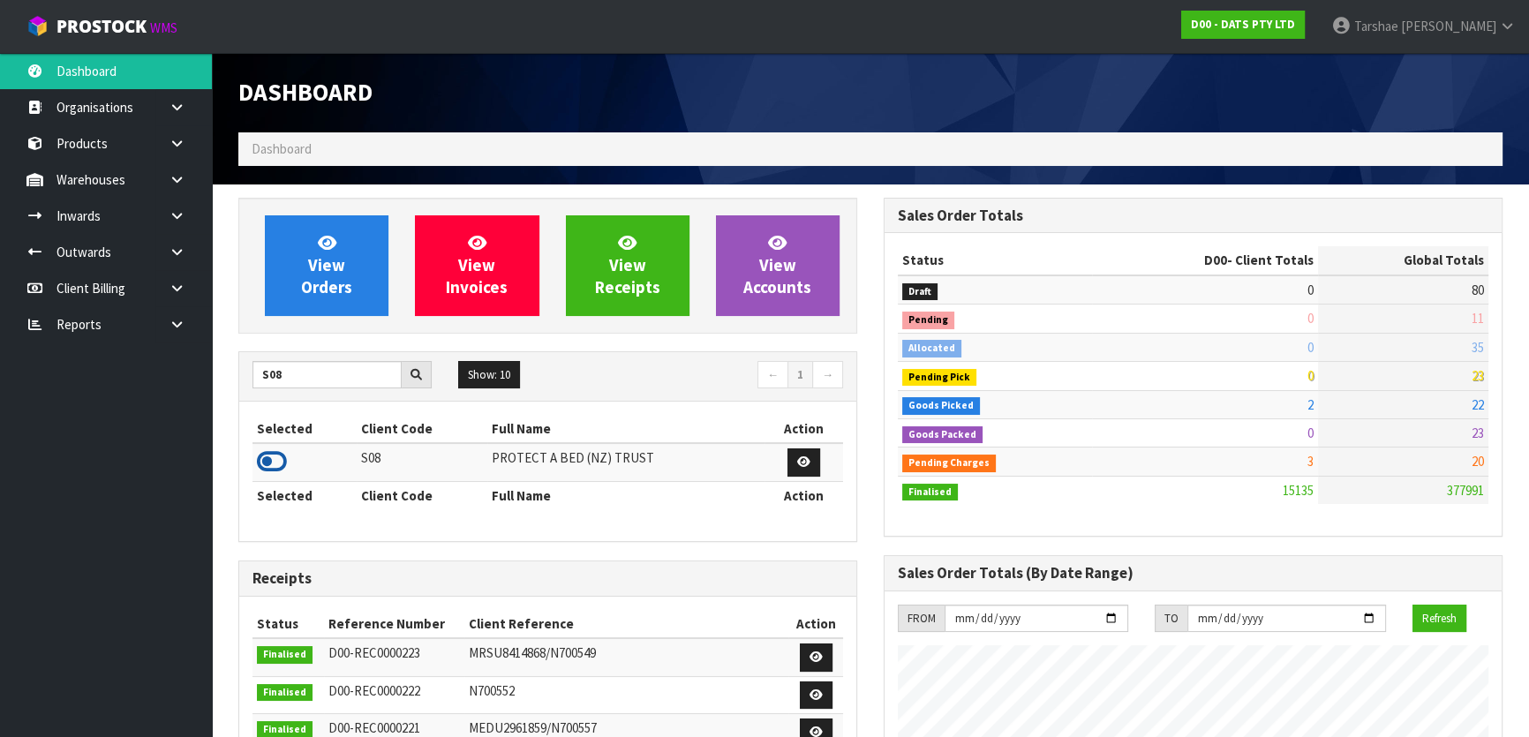
click at [275, 459] on icon at bounding box center [272, 462] width 30 height 26
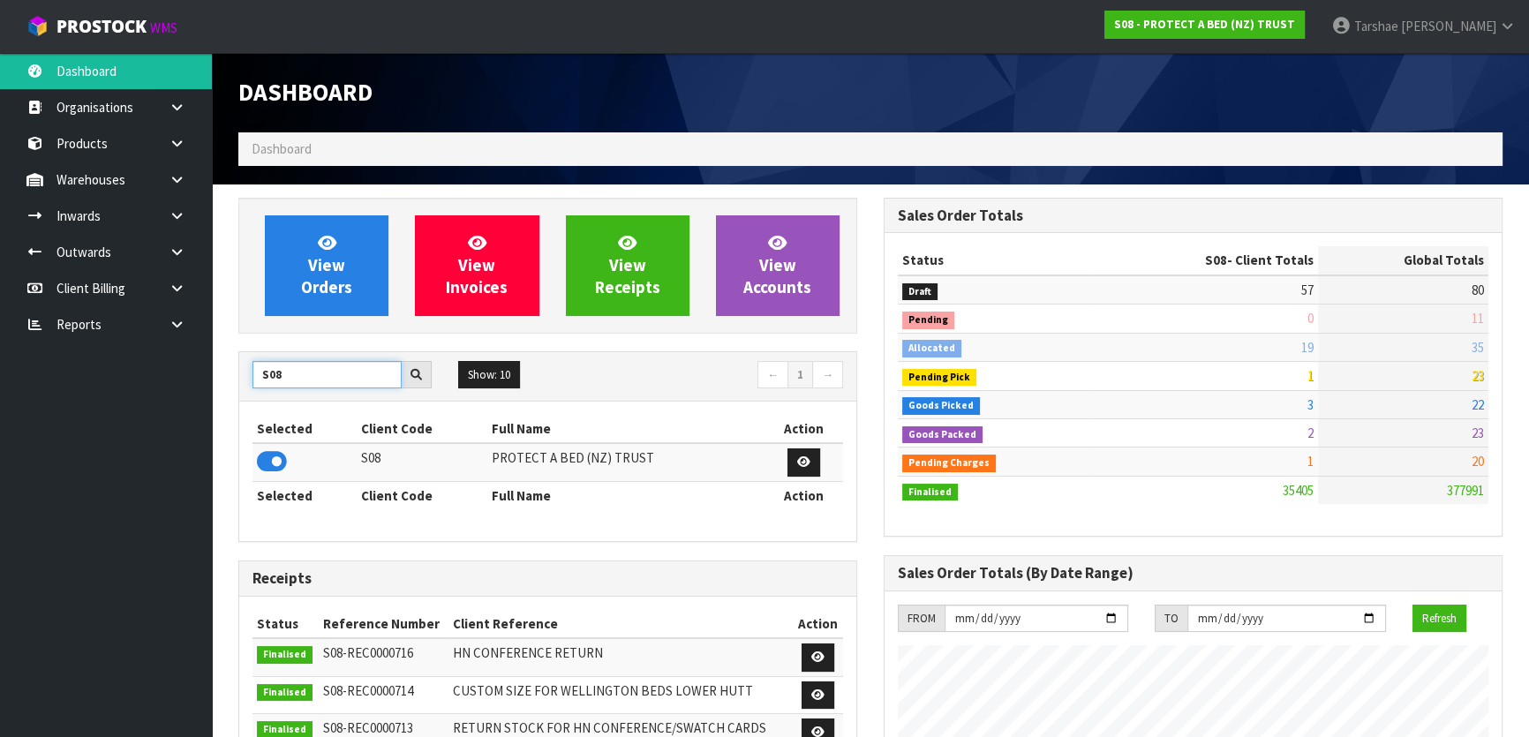
scroll to position [1373, 645]
drag, startPoint x: 321, startPoint y: 373, endPoint x: 0, endPoint y: 396, distance: 322.2
click at [0, 394] on body "Toggle navigation ProStock WMS S08 - PROTECT A BED (NZ) TRUST [PERSON_NAME] Log…" at bounding box center [764, 368] width 1529 height 737
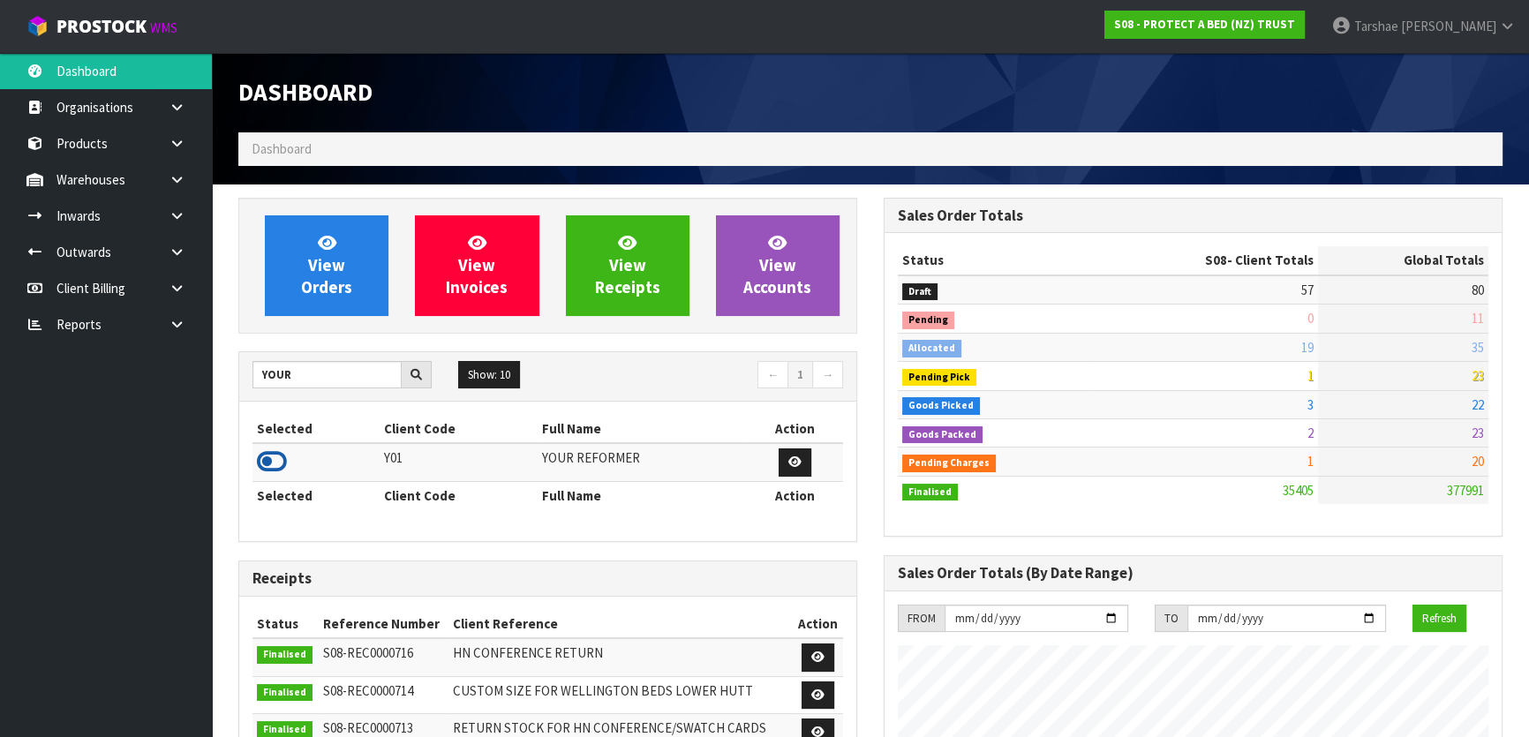
click at [265, 465] on icon at bounding box center [272, 462] width 30 height 26
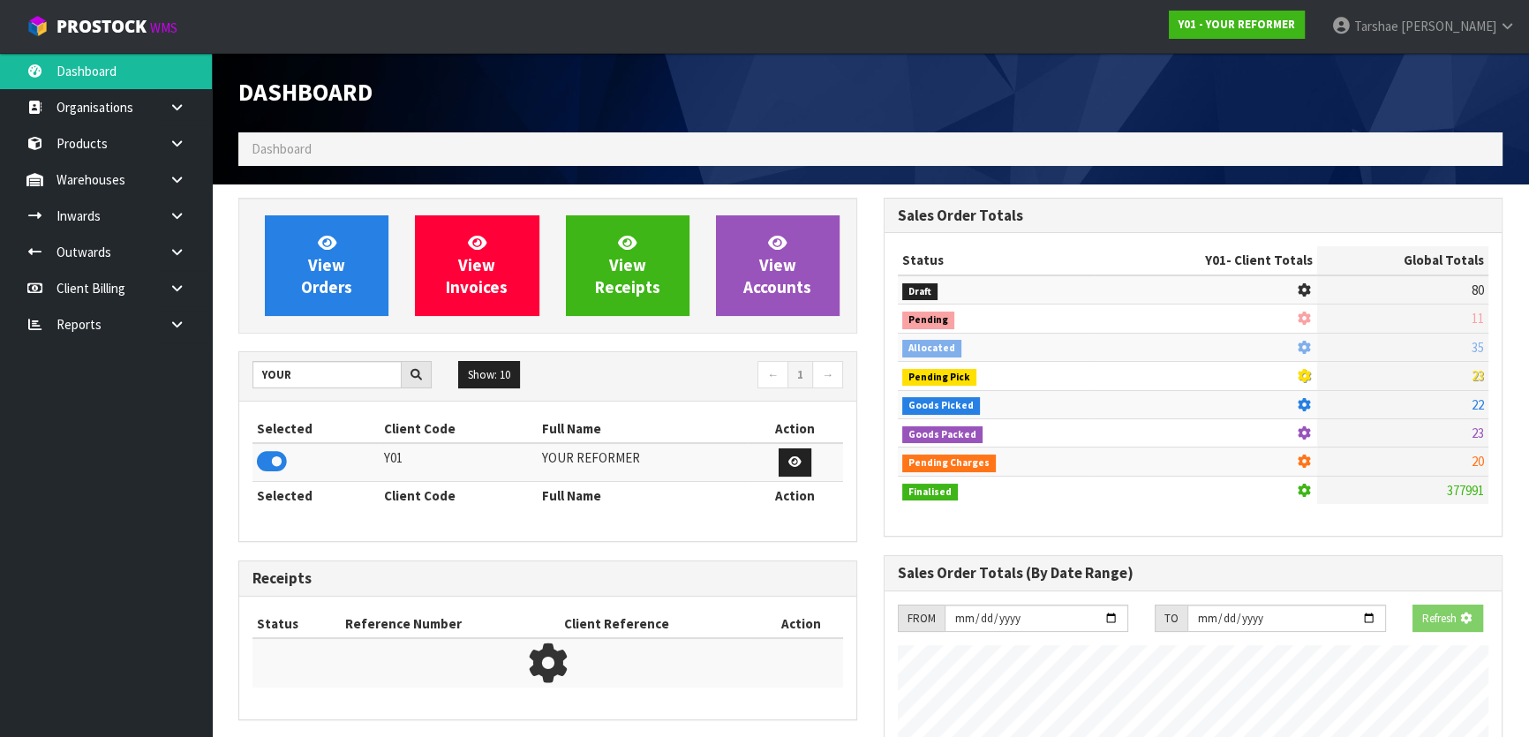
scroll to position [1335, 645]
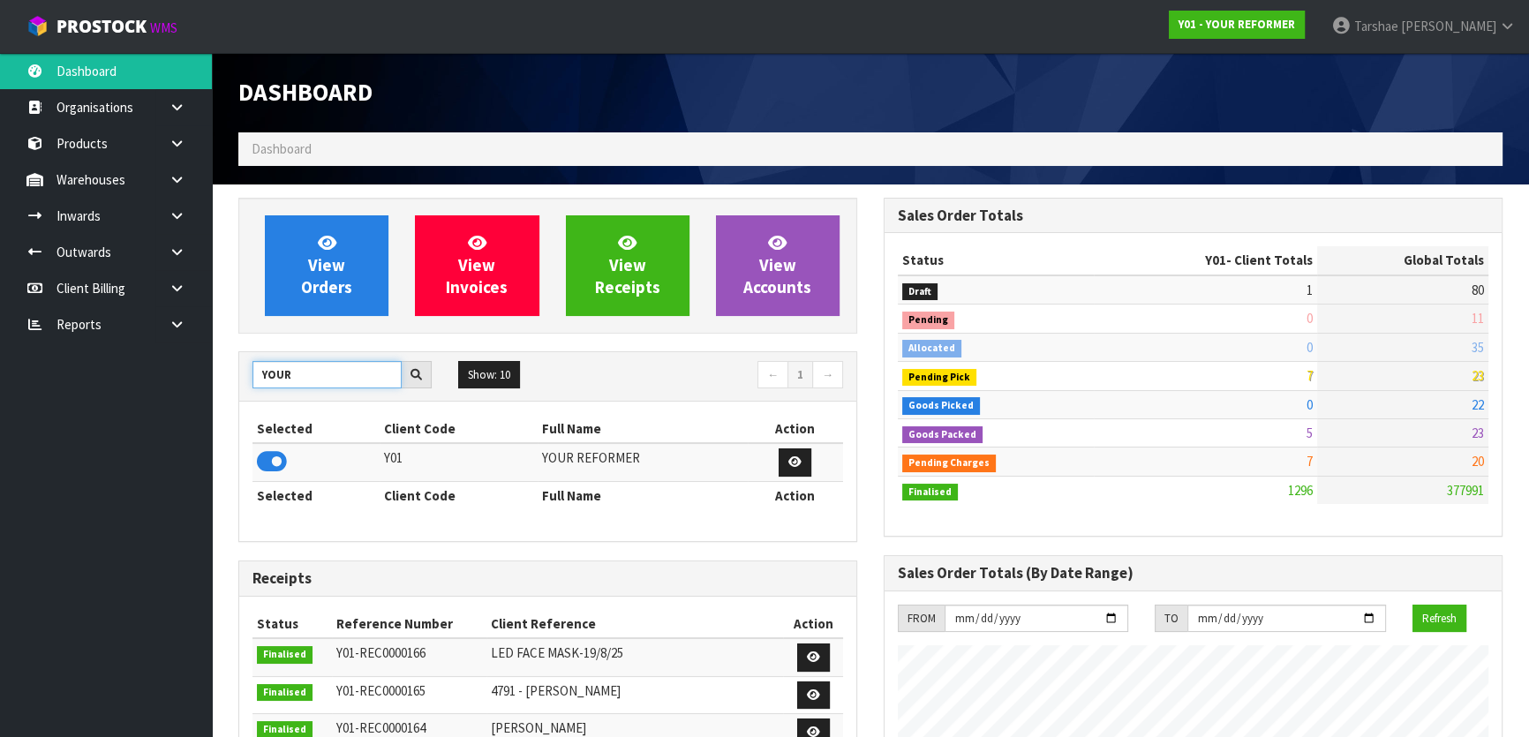
drag, startPoint x: 291, startPoint y: 384, endPoint x: 64, endPoint y: 398, distance: 227.4
click at [64, 398] on body "Toggle navigation ProStock WMS Y01 - YOUR REFORMER [PERSON_NAME] Logout Dashboa…" at bounding box center [764, 368] width 1529 height 737
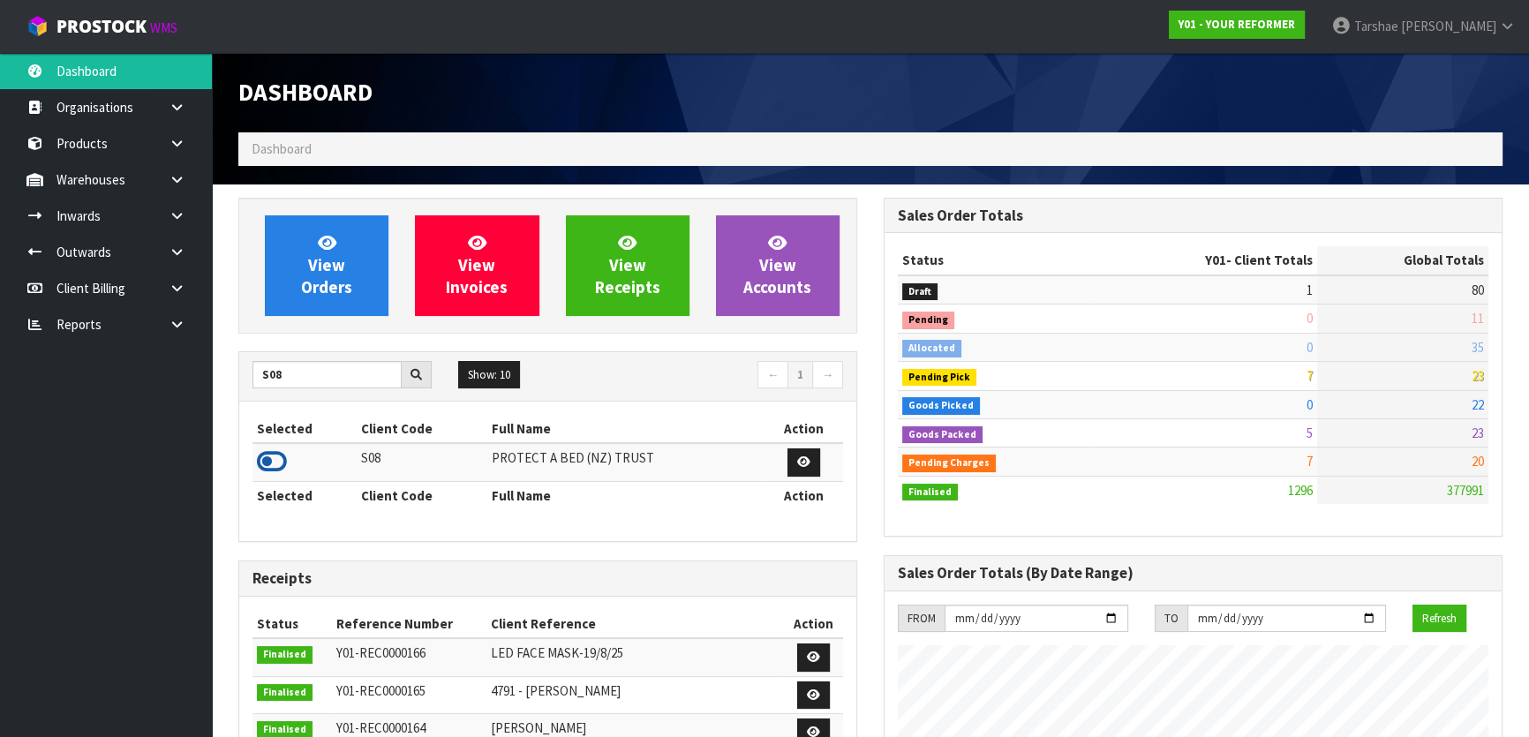
click at [261, 456] on icon at bounding box center [272, 462] width 30 height 26
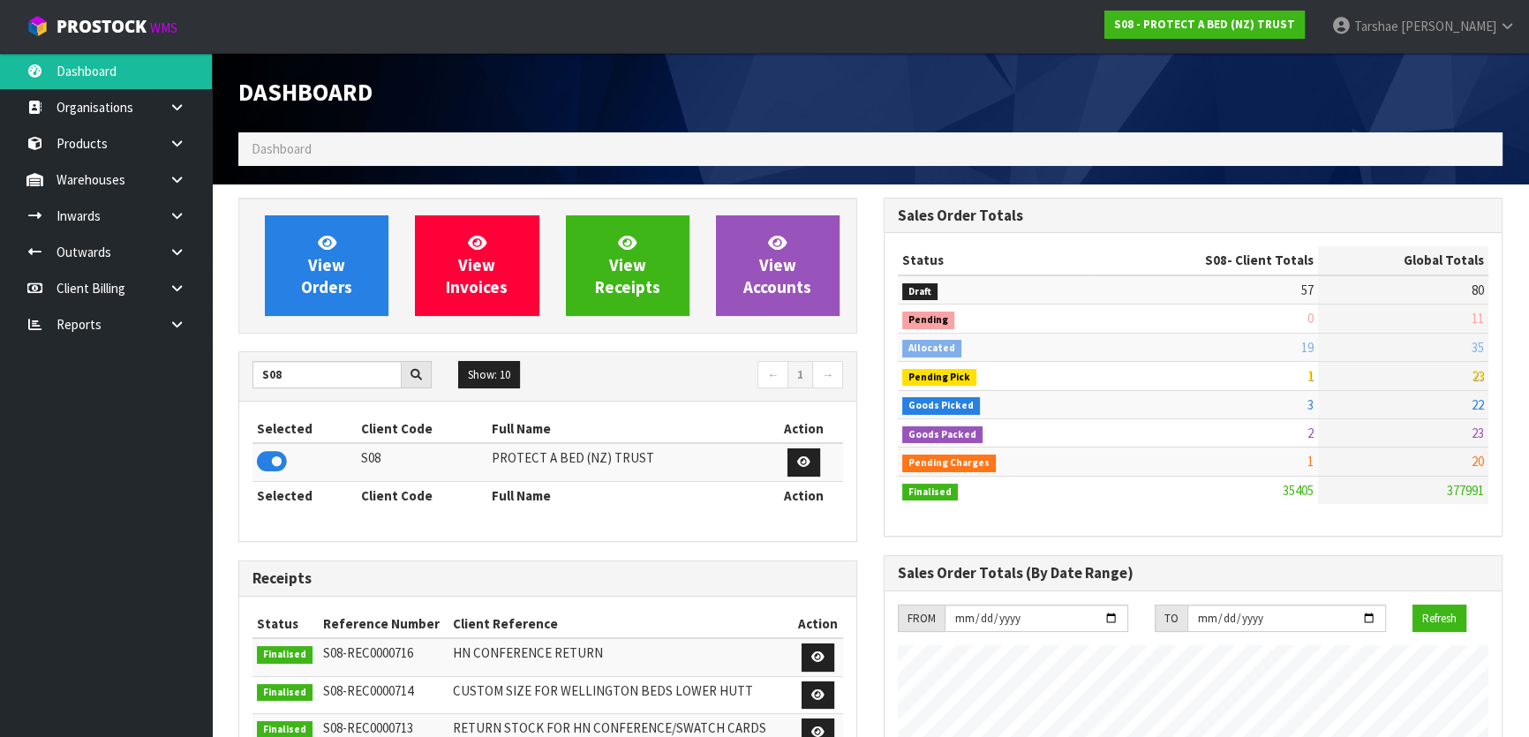
scroll to position [1373, 645]
drag, startPoint x: 246, startPoint y: 384, endPoint x: 117, endPoint y: 402, distance: 130.1
click at [132, 407] on body "Toggle navigation ProStock WMS S08 - PROTECT A BED (NZ) TRUST [PERSON_NAME] Log…" at bounding box center [764, 368] width 1529 height 737
click at [273, 453] on icon at bounding box center [272, 462] width 30 height 26
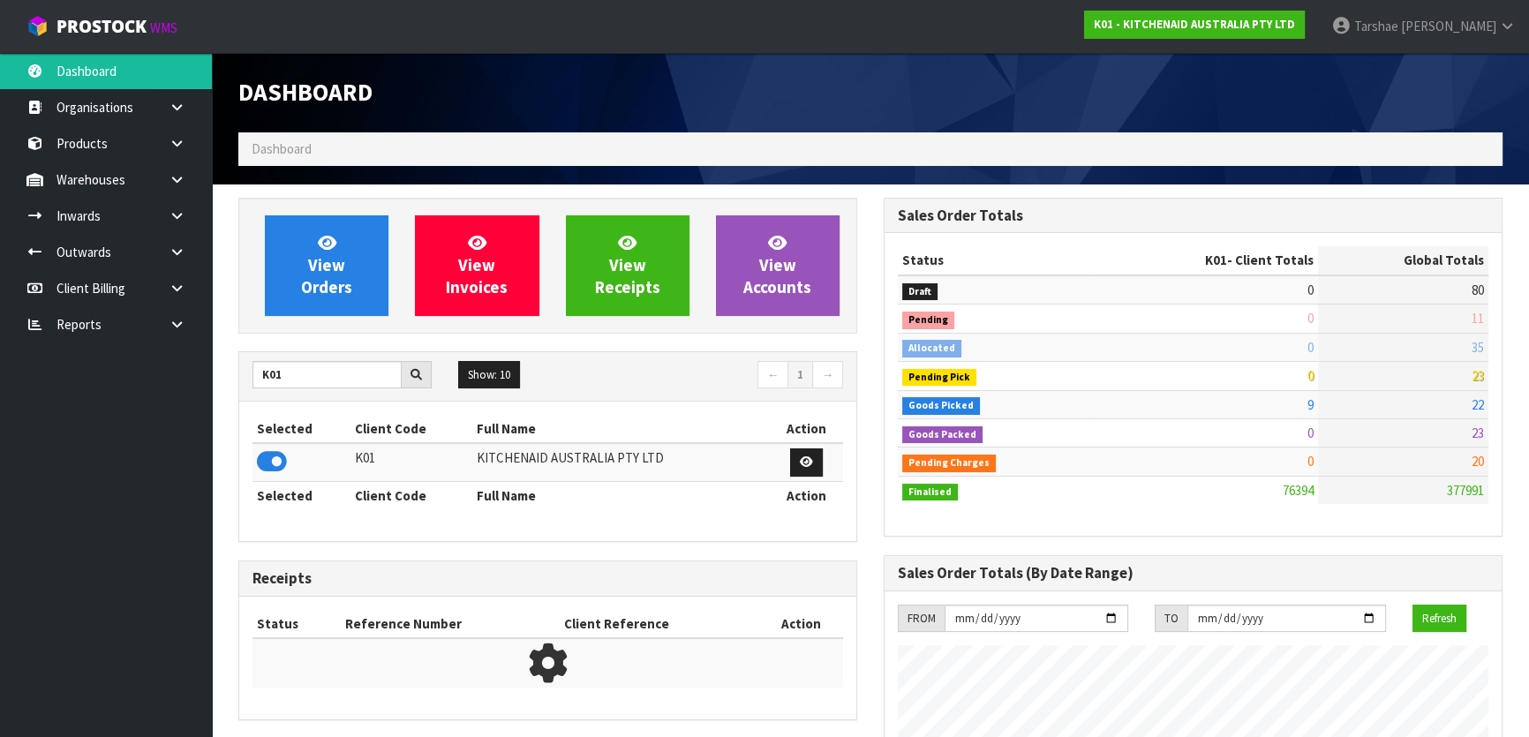
scroll to position [1335, 645]
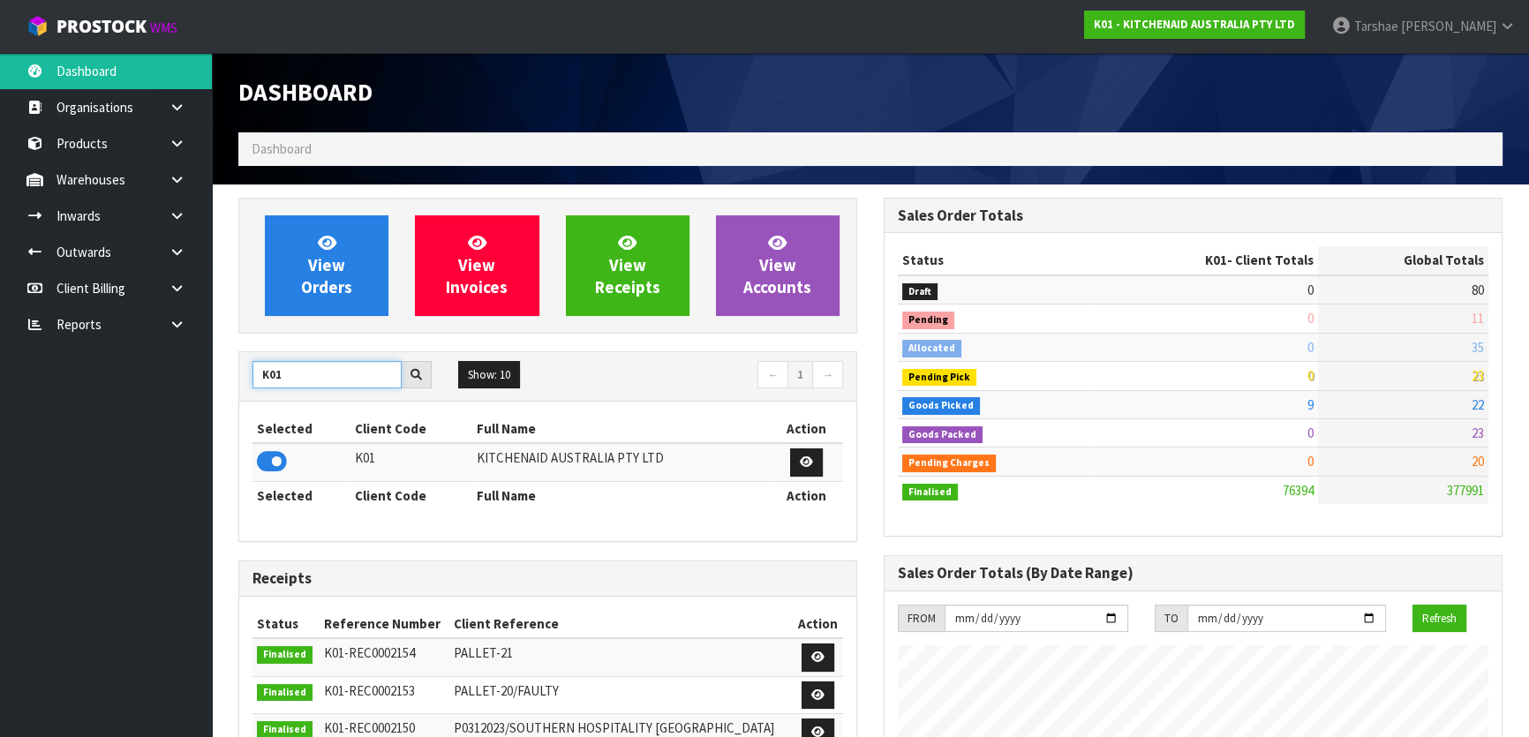
drag, startPoint x: 315, startPoint y: 371, endPoint x: 64, endPoint y: 402, distance: 253.5
click at [66, 401] on body "Toggle navigation ProStock WMS K01 - KITCHENAID AUSTRALIA PTY LTD [PERSON_NAME]…" at bounding box center [764, 368] width 1529 height 737
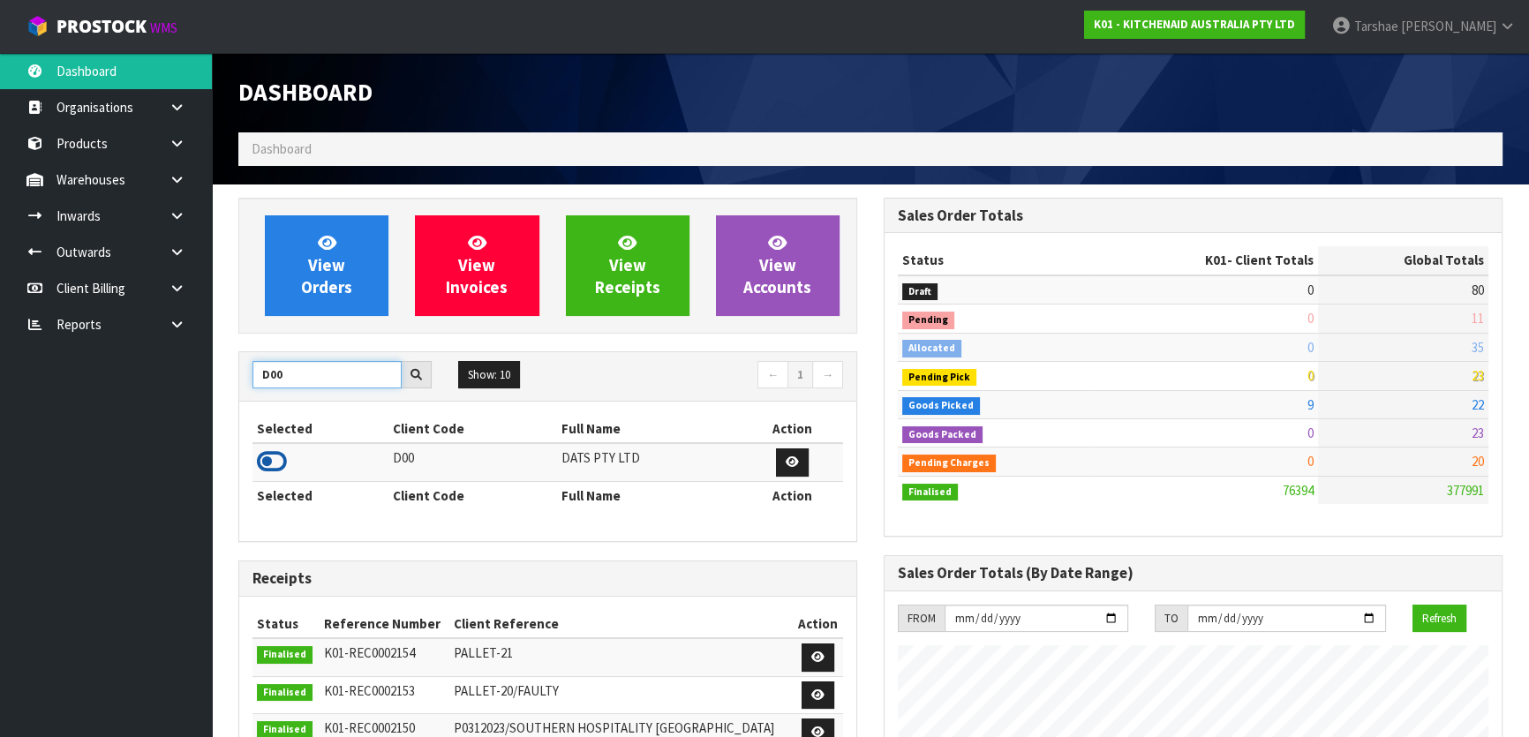
type input "D00"
click at [267, 458] on icon at bounding box center [272, 462] width 30 height 26
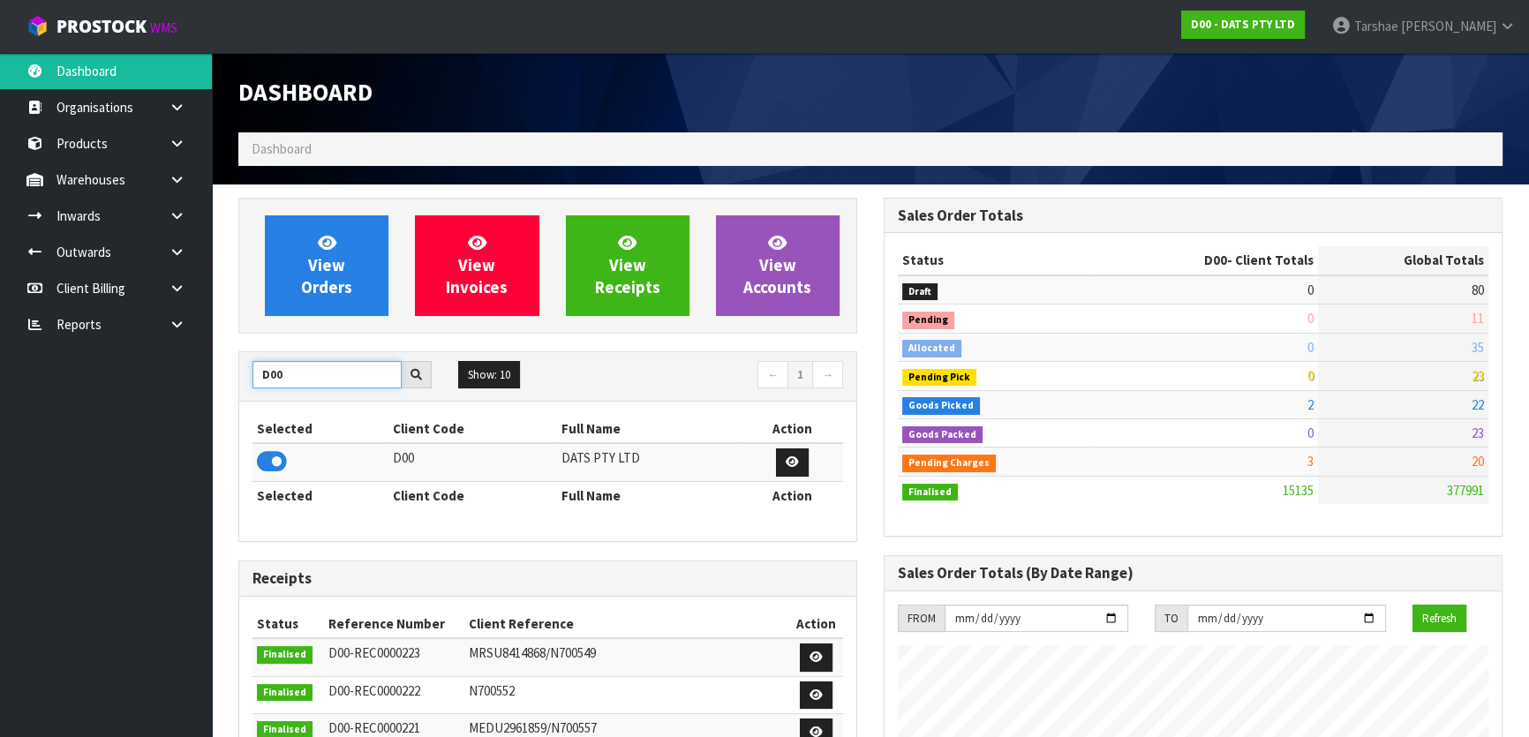
drag, startPoint x: 328, startPoint y: 385, endPoint x: 181, endPoint y: 383, distance: 146.6
click at [181, 383] on body "Toggle navigation ProStock WMS D00 - DATS PTY LTD [PERSON_NAME] Logout Dashboar…" at bounding box center [764, 368] width 1529 height 737
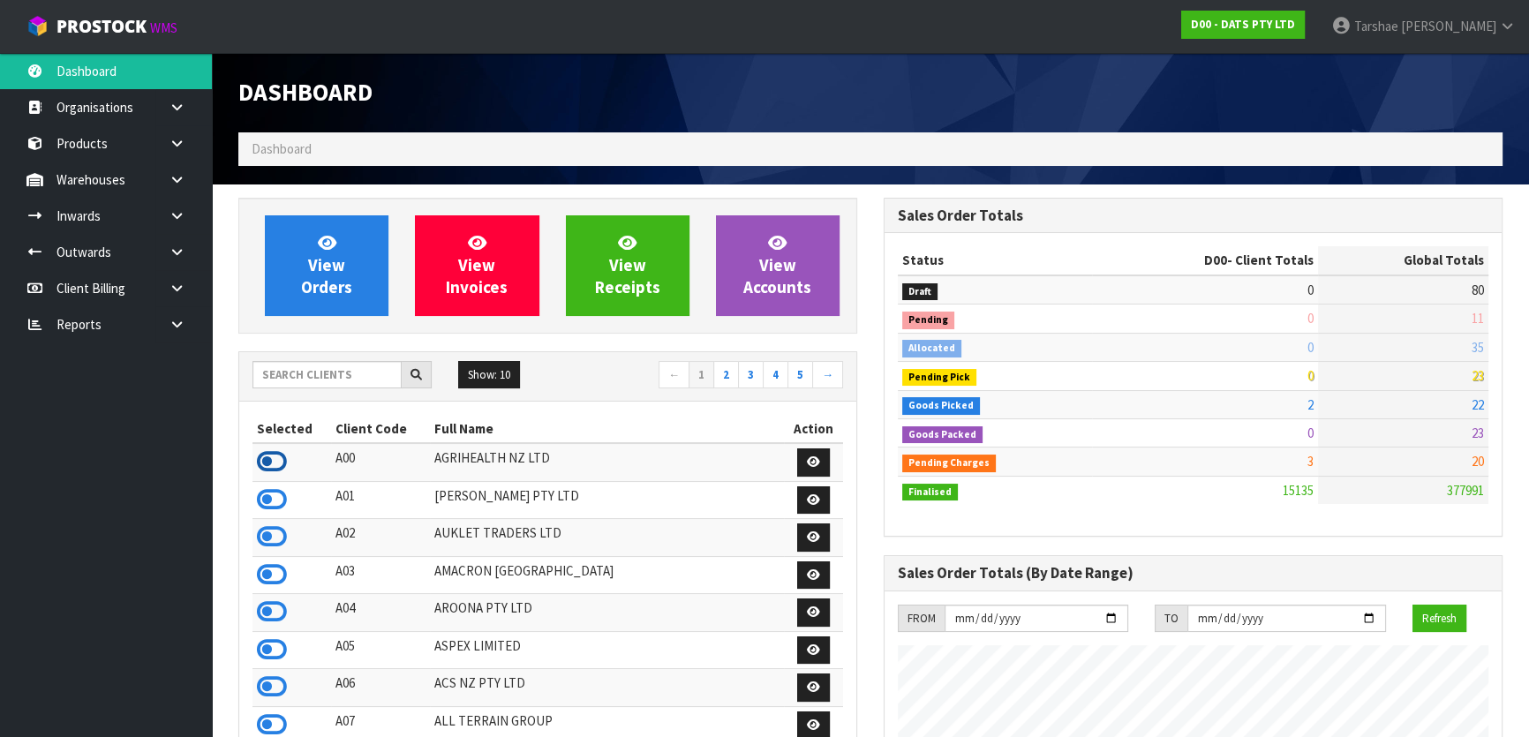
click at [269, 461] on icon at bounding box center [272, 462] width 30 height 26
click at [329, 376] on input "text" at bounding box center [327, 374] width 149 height 27
drag, startPoint x: 248, startPoint y: 698, endPoint x: 260, endPoint y: 694, distance: 12.9
click at [255, 697] on div "Selected Client Code Full Name Action A00 AGRIHEALTH NZ LTD A01 [PERSON_NAME] P…" at bounding box center [547, 641] width 617 height 478
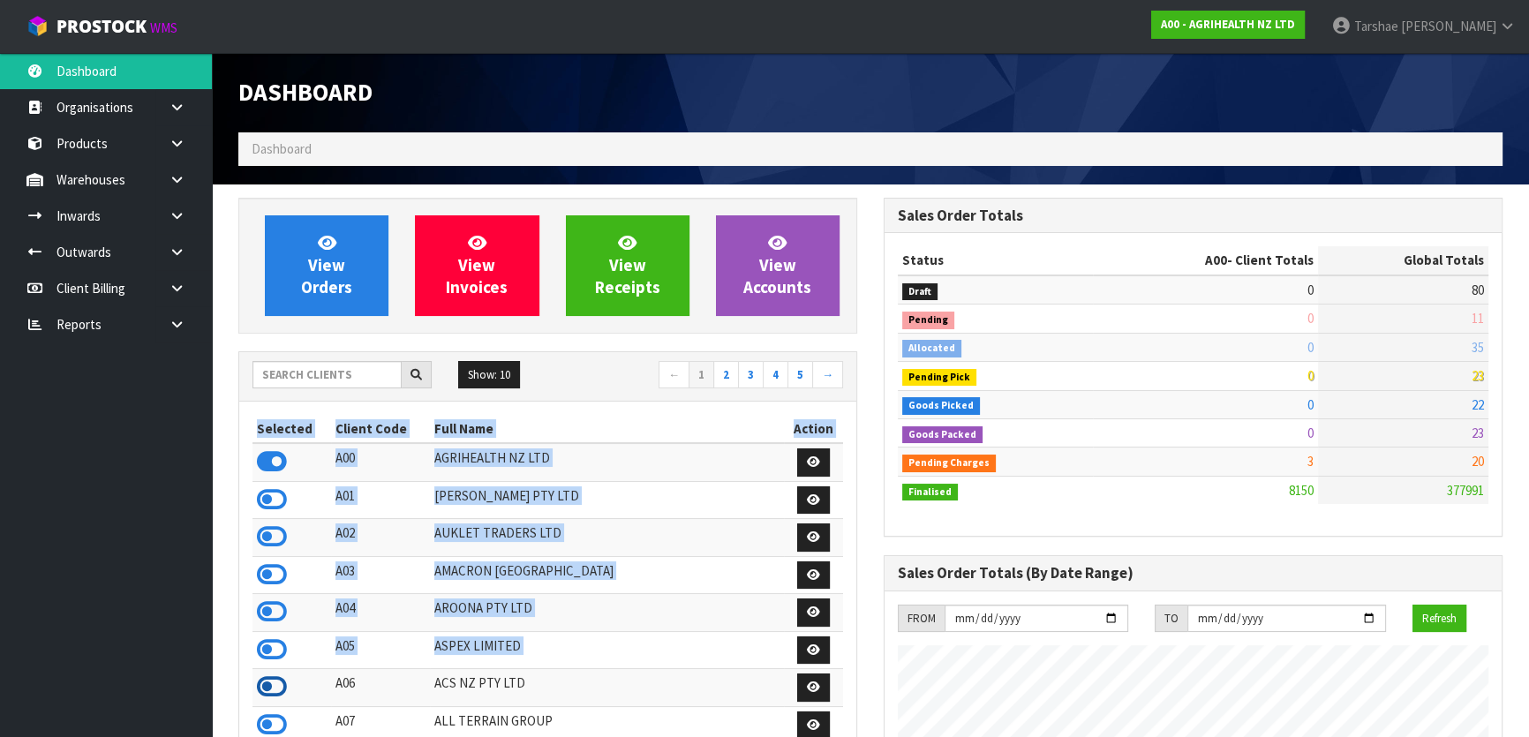
click at [260, 694] on icon at bounding box center [272, 687] width 30 height 26
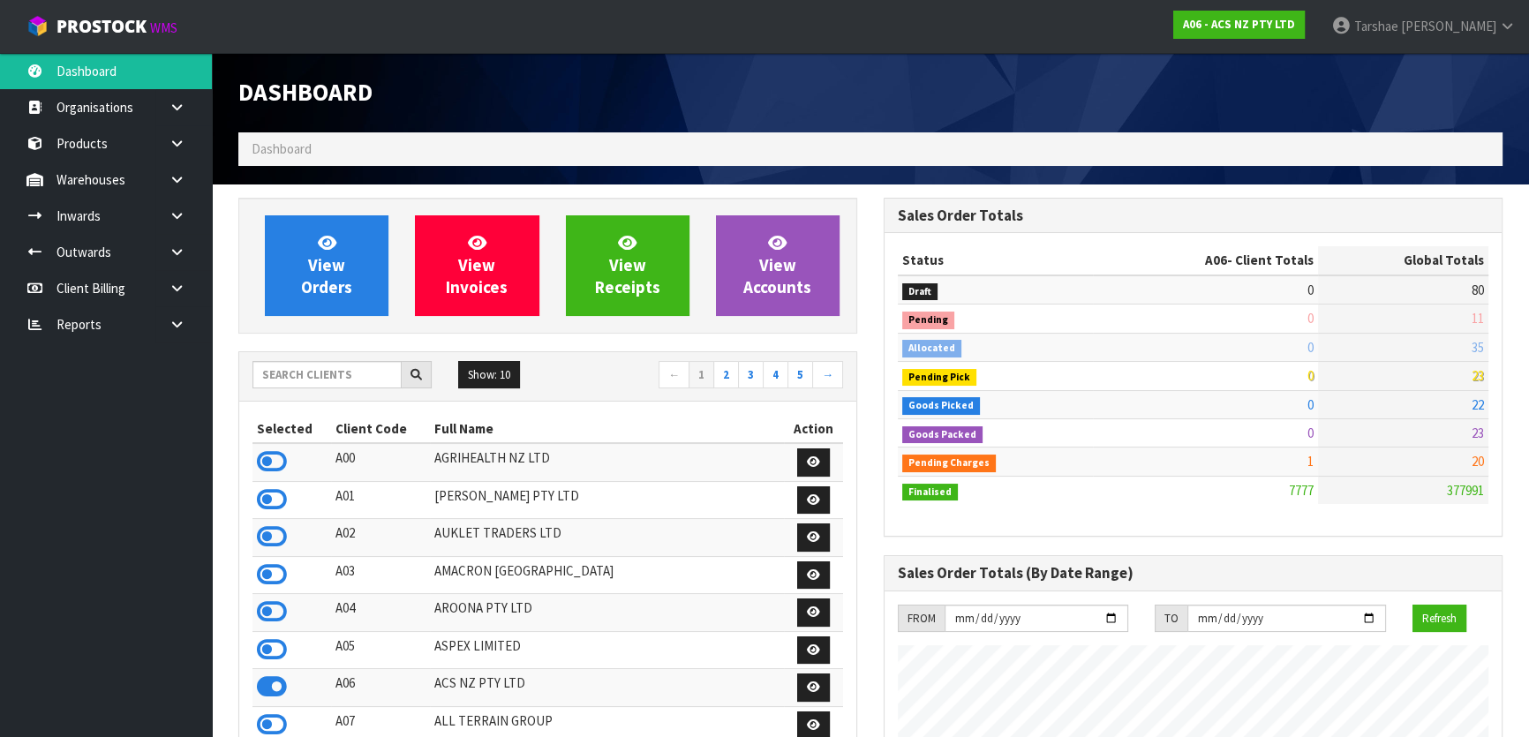
click at [333, 358] on div "Show: 10 5 10 25 50 ← 1 2 3 4 5 →" at bounding box center [547, 376] width 617 height 49
click at [339, 366] on input "text" at bounding box center [327, 374] width 149 height 27
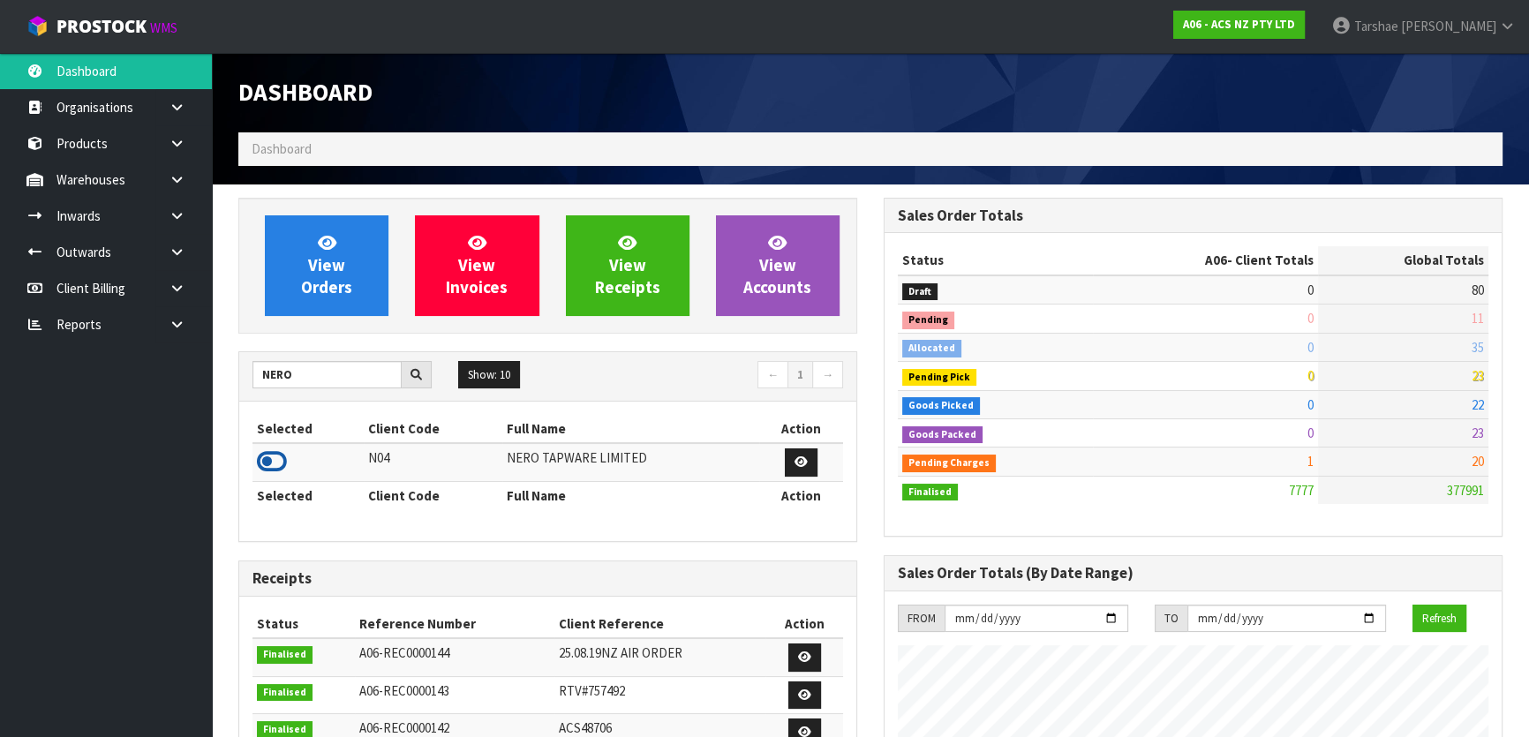
click at [274, 468] on icon at bounding box center [272, 462] width 30 height 26
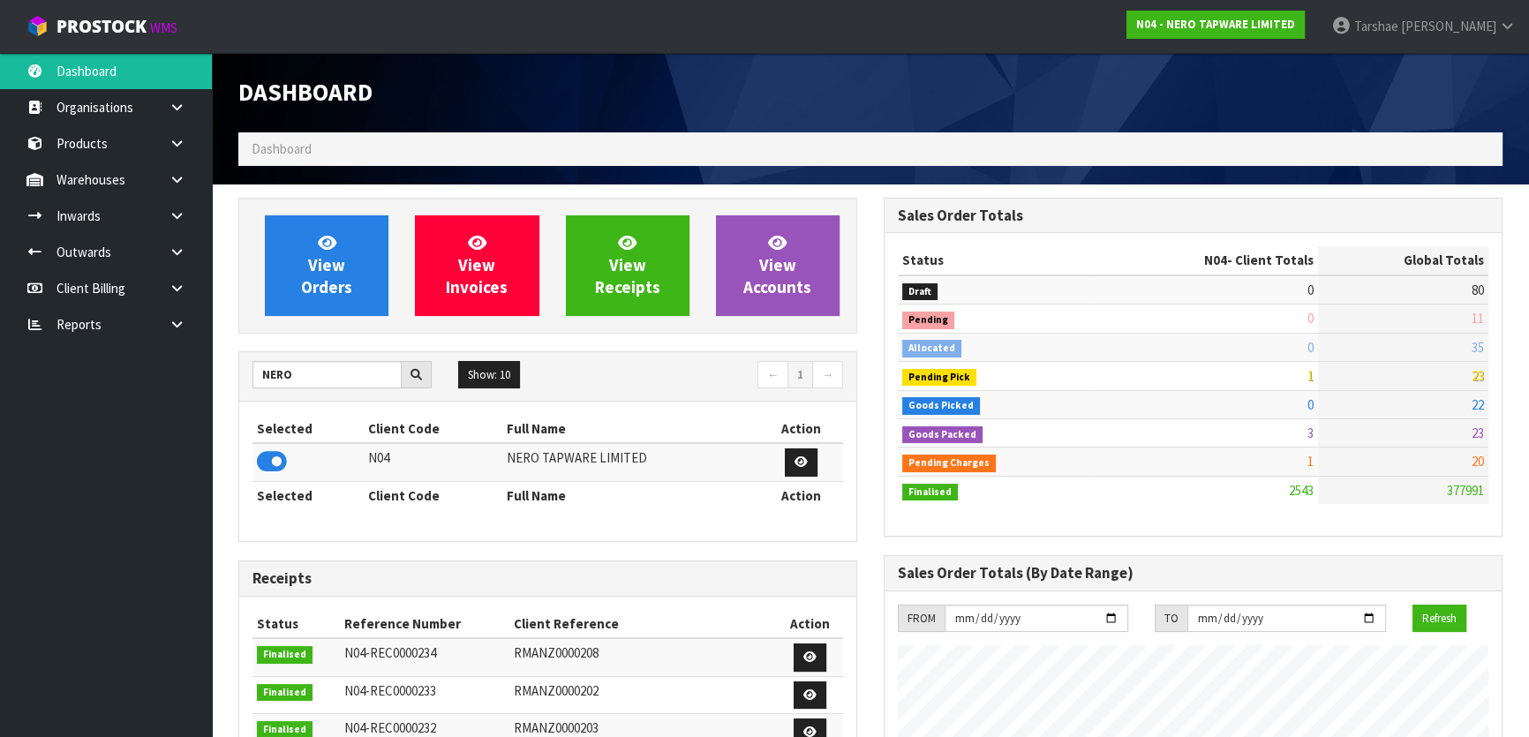
scroll to position [1392, 645]
drag, startPoint x: 350, startPoint y: 381, endPoint x: 0, endPoint y: 459, distance: 358.4
click at [0, 459] on body "Toggle navigation ProStock WMS N04 - NERO TAPWARE LIMITED [PERSON_NAME] Logout …" at bounding box center [764, 368] width 1529 height 737
type input "NEO"
click at [253, 456] on td at bounding box center [303, 462] width 100 height 38
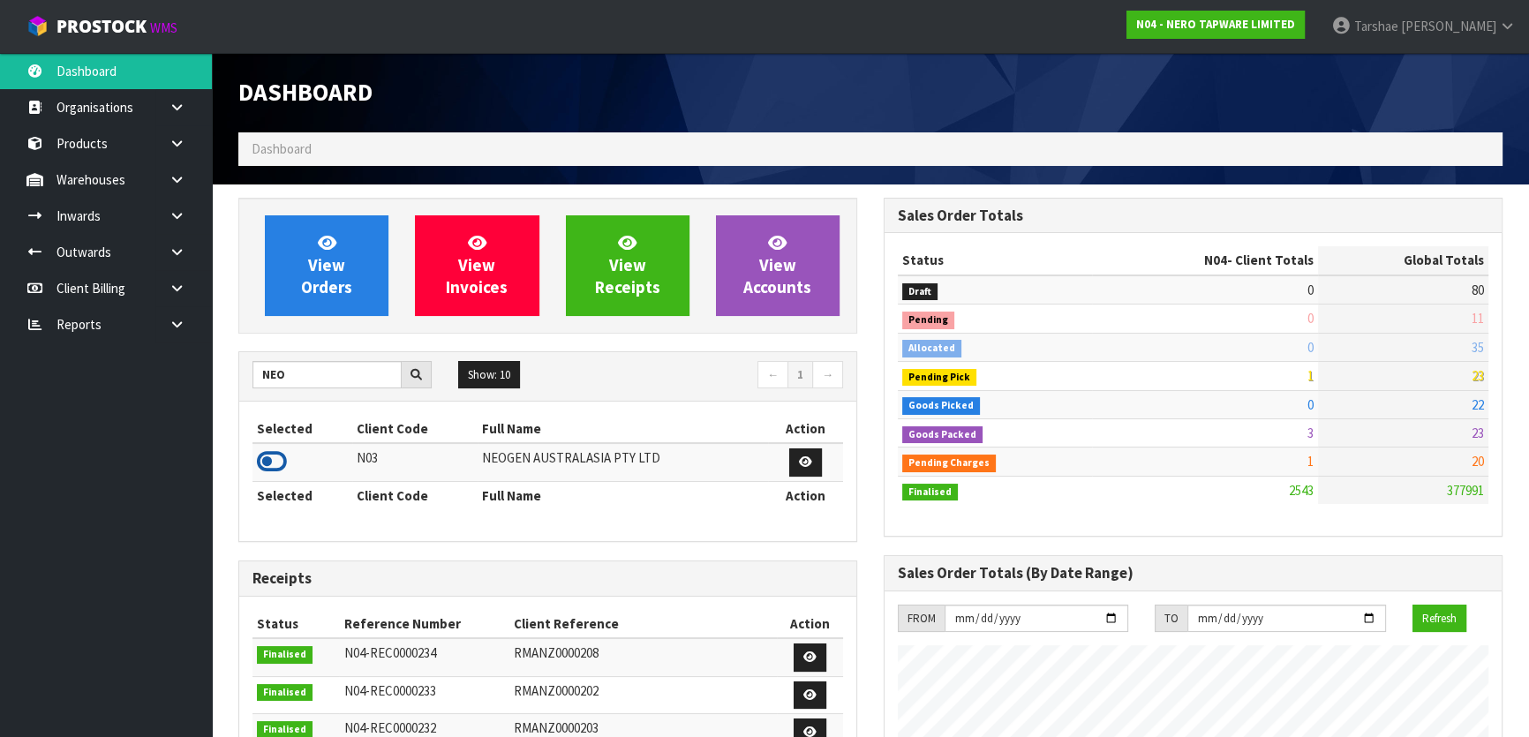
click at [268, 456] on icon at bounding box center [272, 462] width 30 height 26
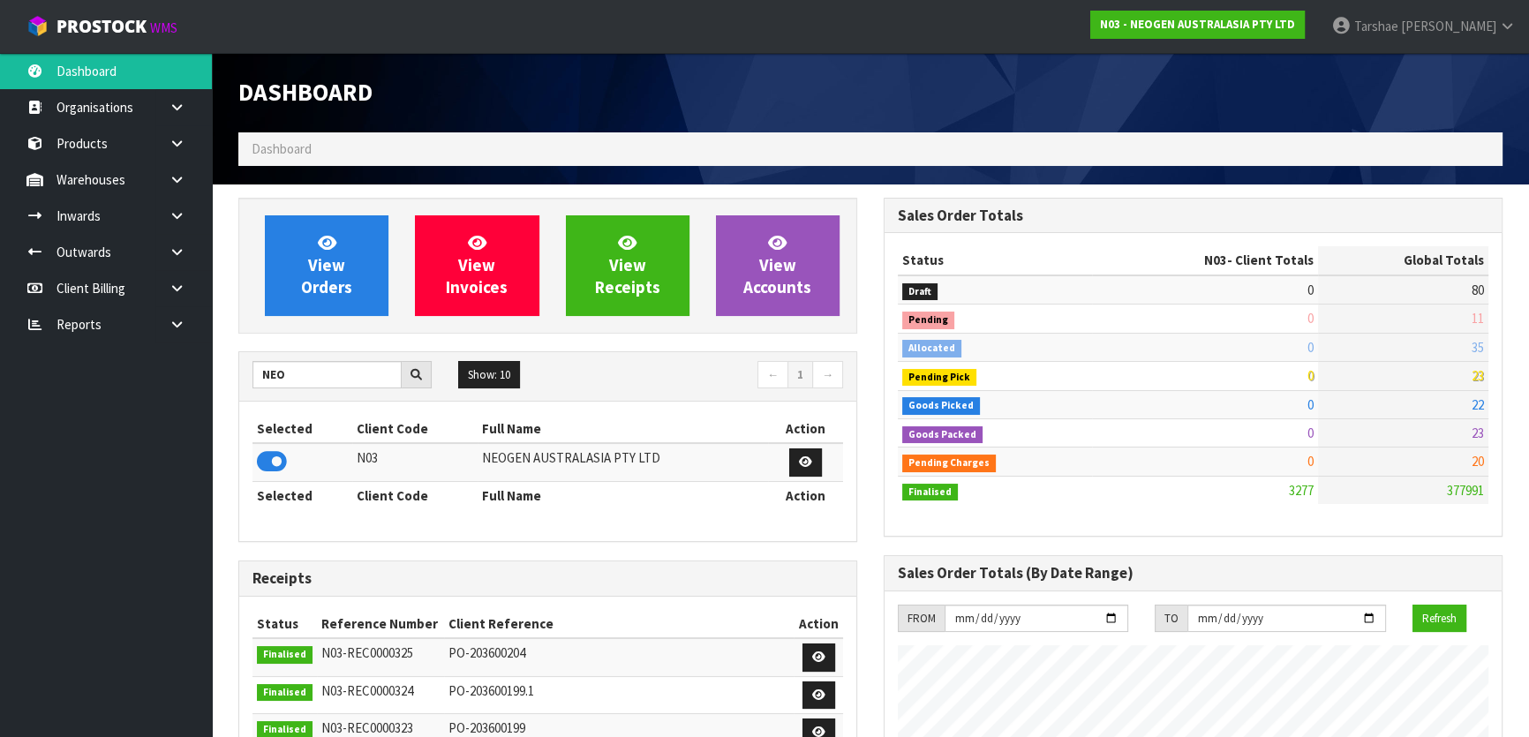
scroll to position [1373, 645]
drag, startPoint x: 341, startPoint y: 387, endPoint x: 211, endPoint y: 389, distance: 129.8
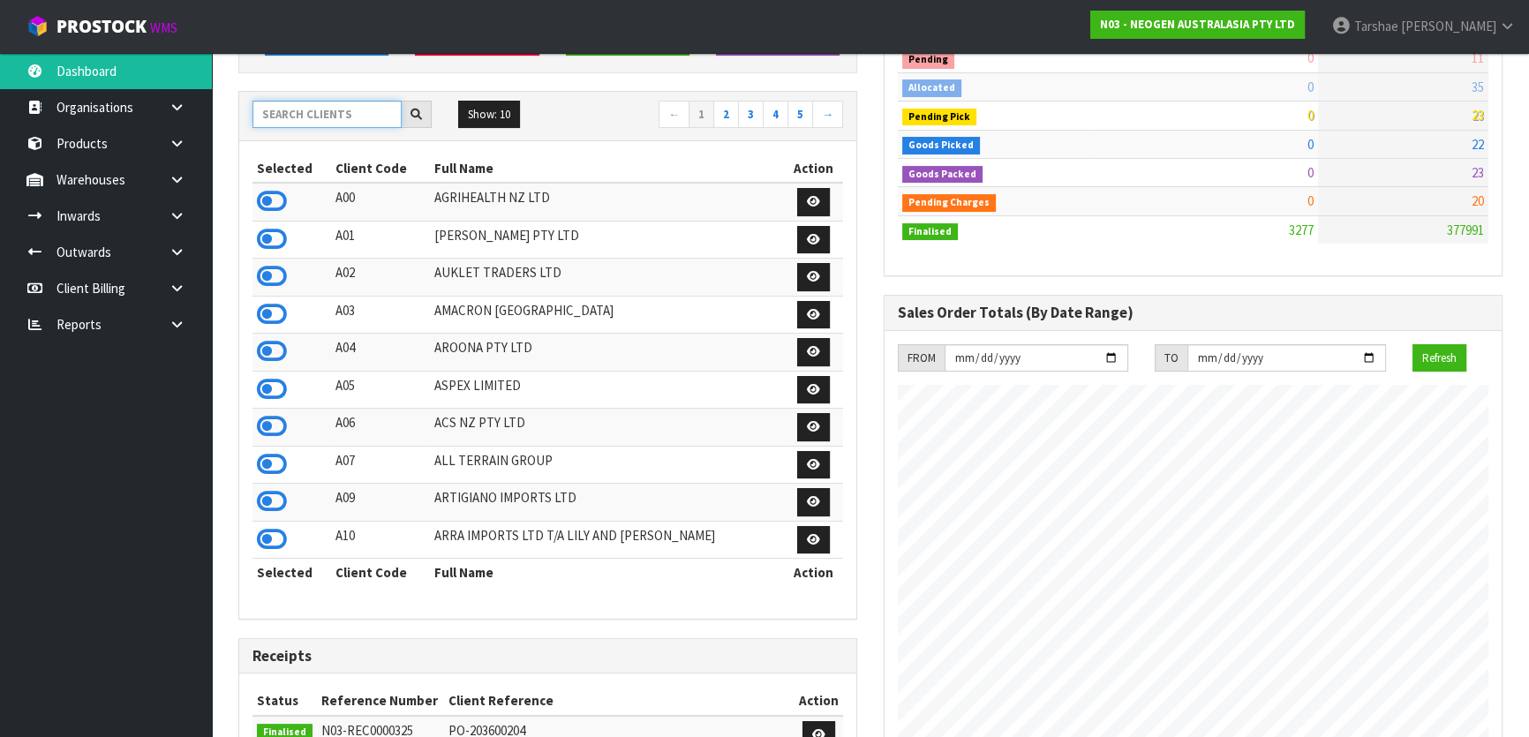
scroll to position [321, 0]
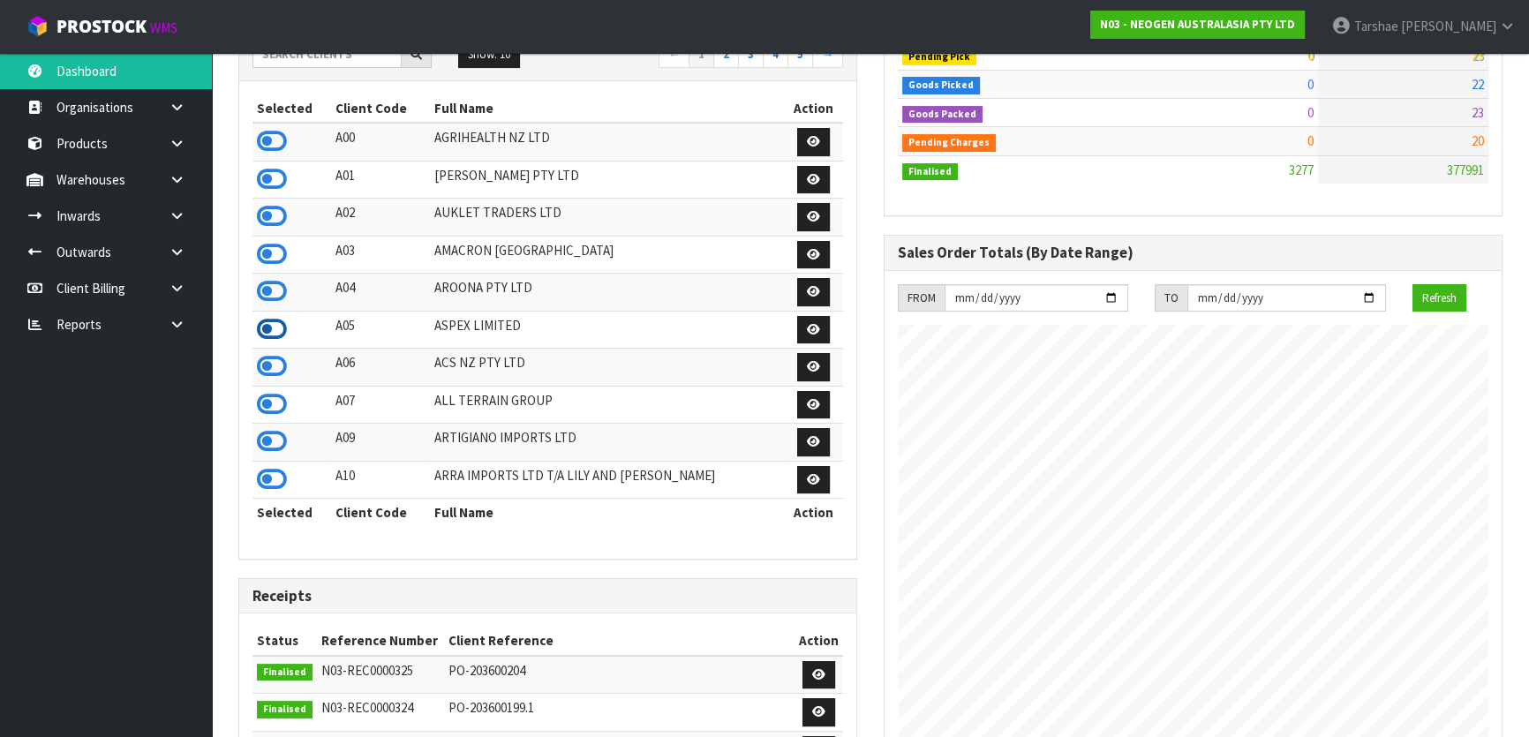
click at [268, 328] on icon at bounding box center [272, 329] width 30 height 26
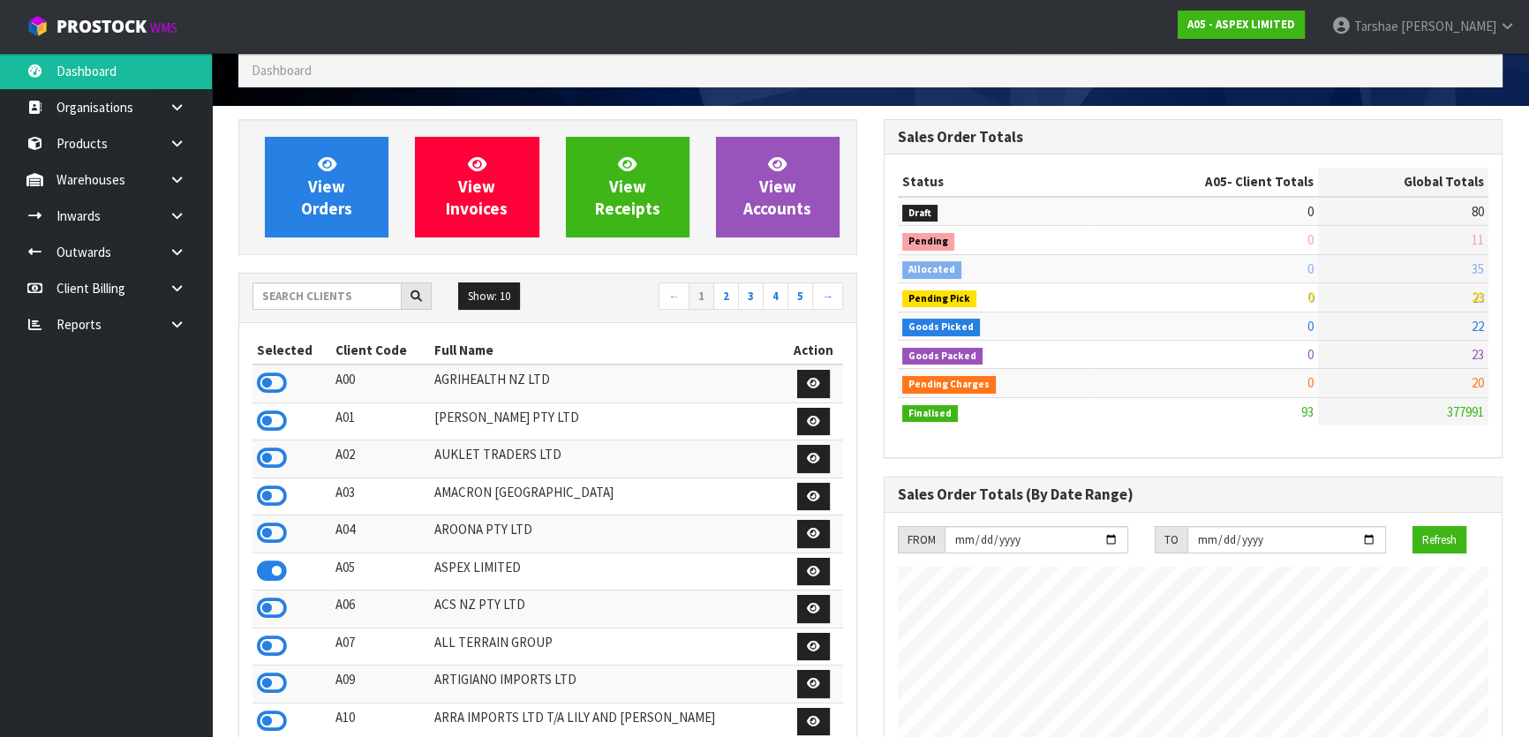
scroll to position [0, 0]
